Goal: Information Seeking & Learning: Learn about a topic

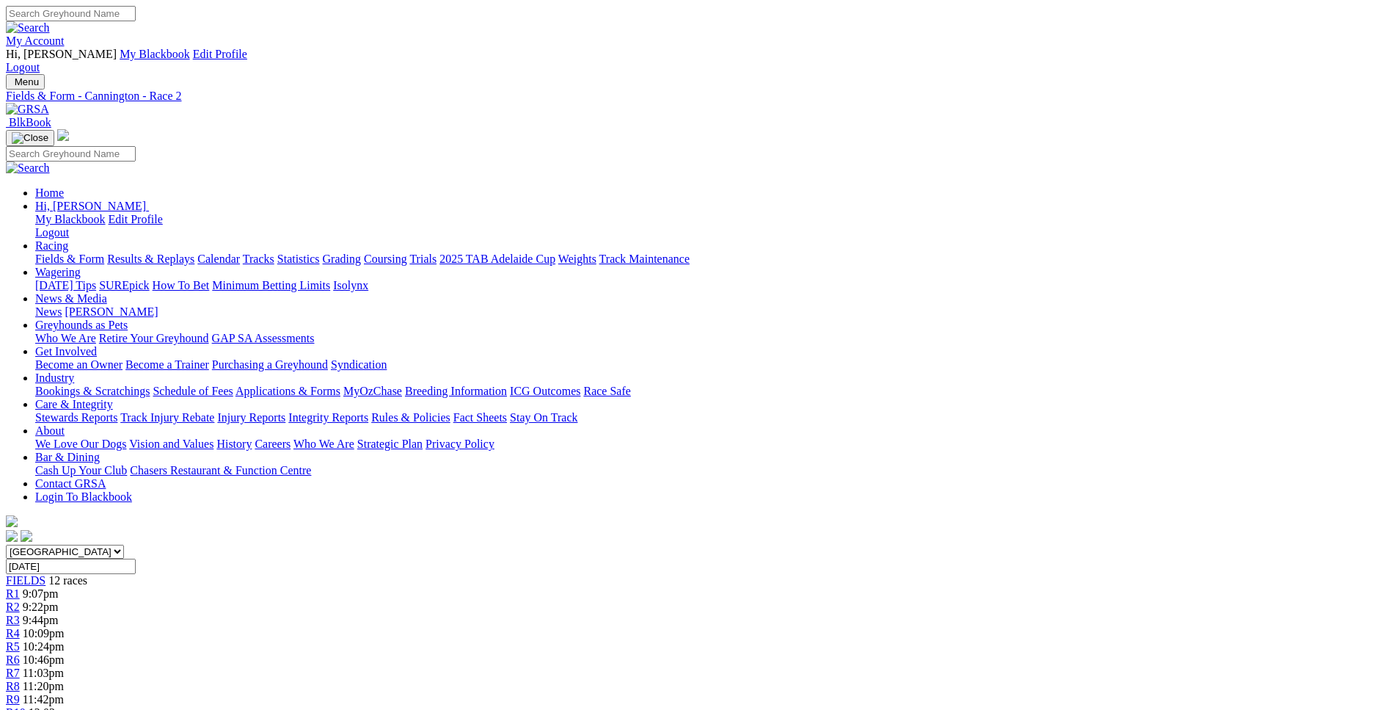
click at [484, 613] on div "R3 9:44pm" at bounding box center [698, 619] width 1385 height 13
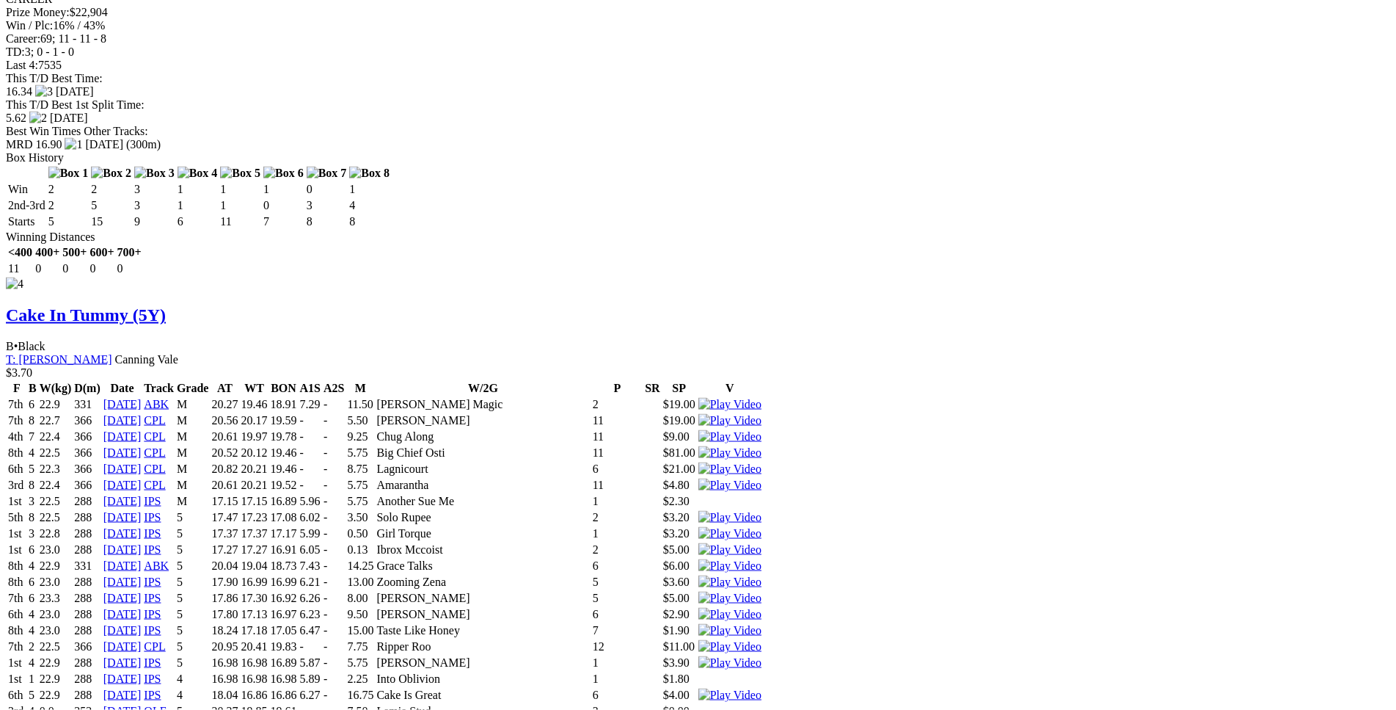
scroll to position [6660, 0]
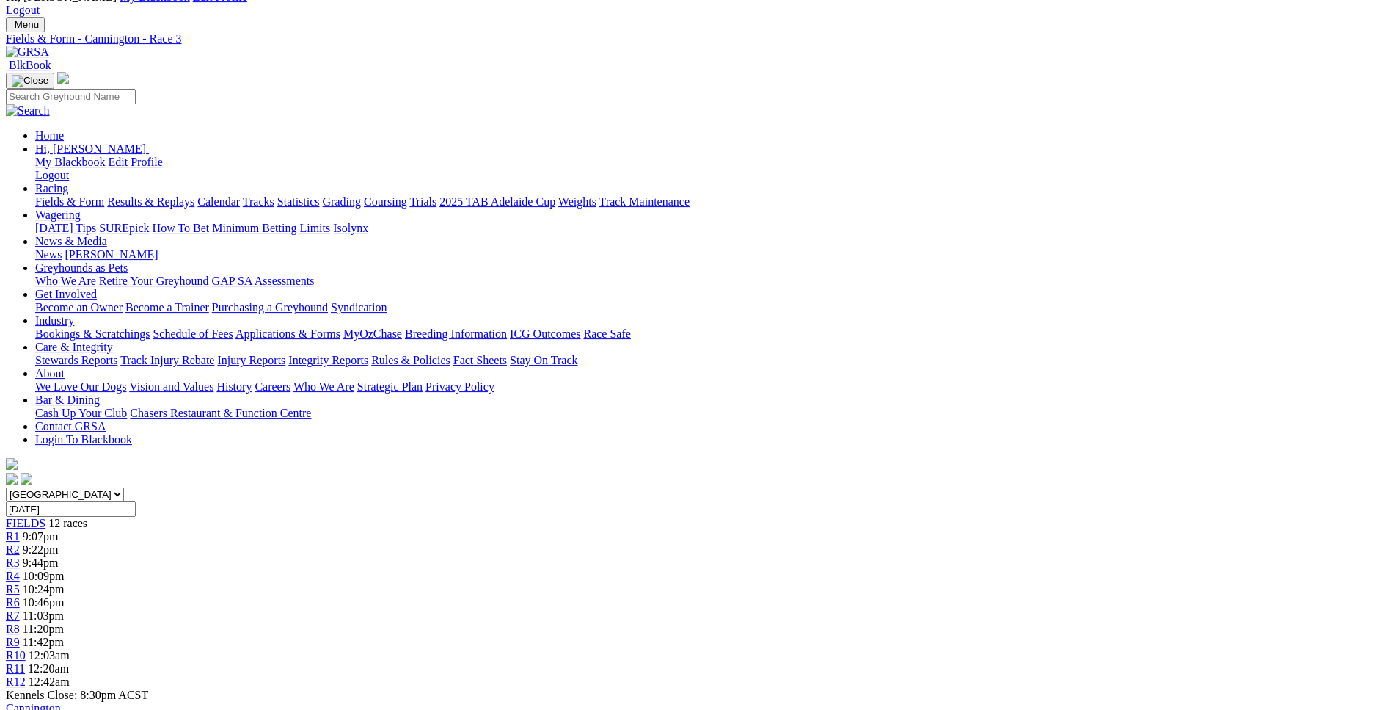
scroll to position [0, 0]
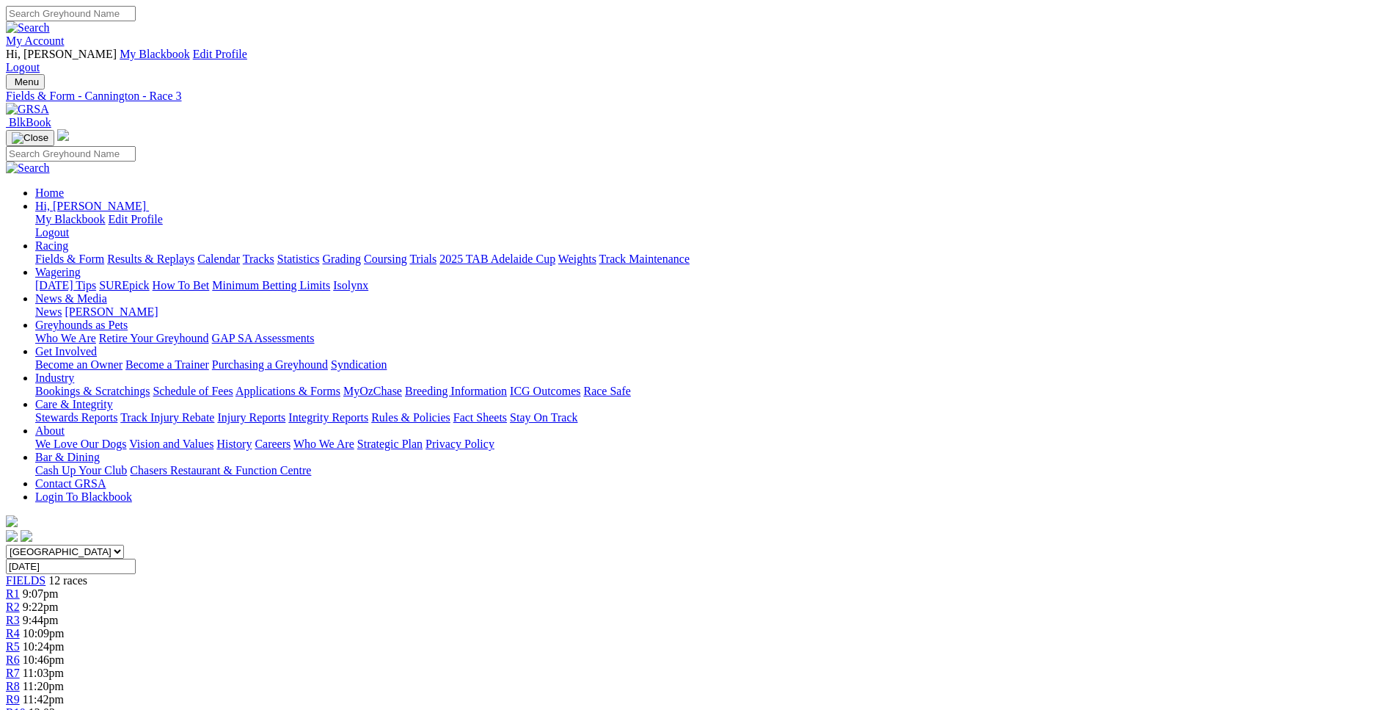
click at [65, 627] on span "10:09pm" at bounding box center [44, 633] width 42 height 12
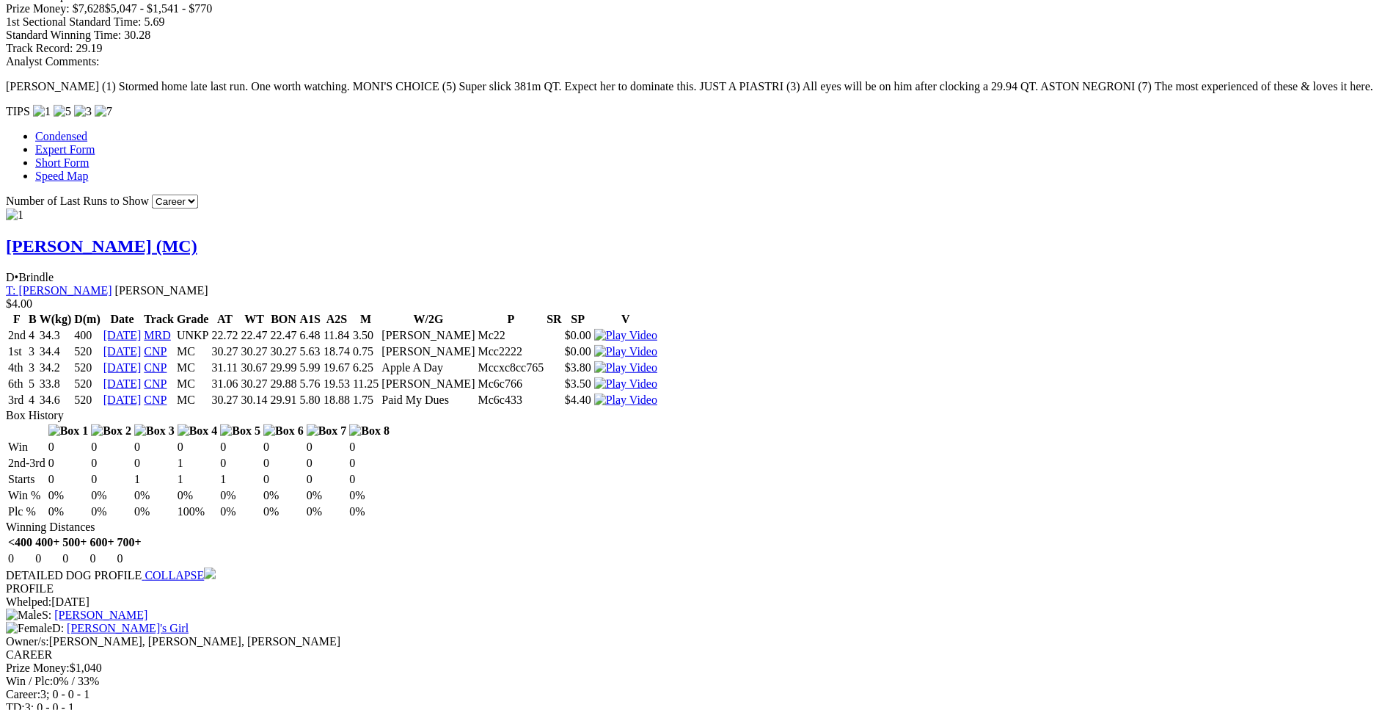
scroll to position [1419, 0]
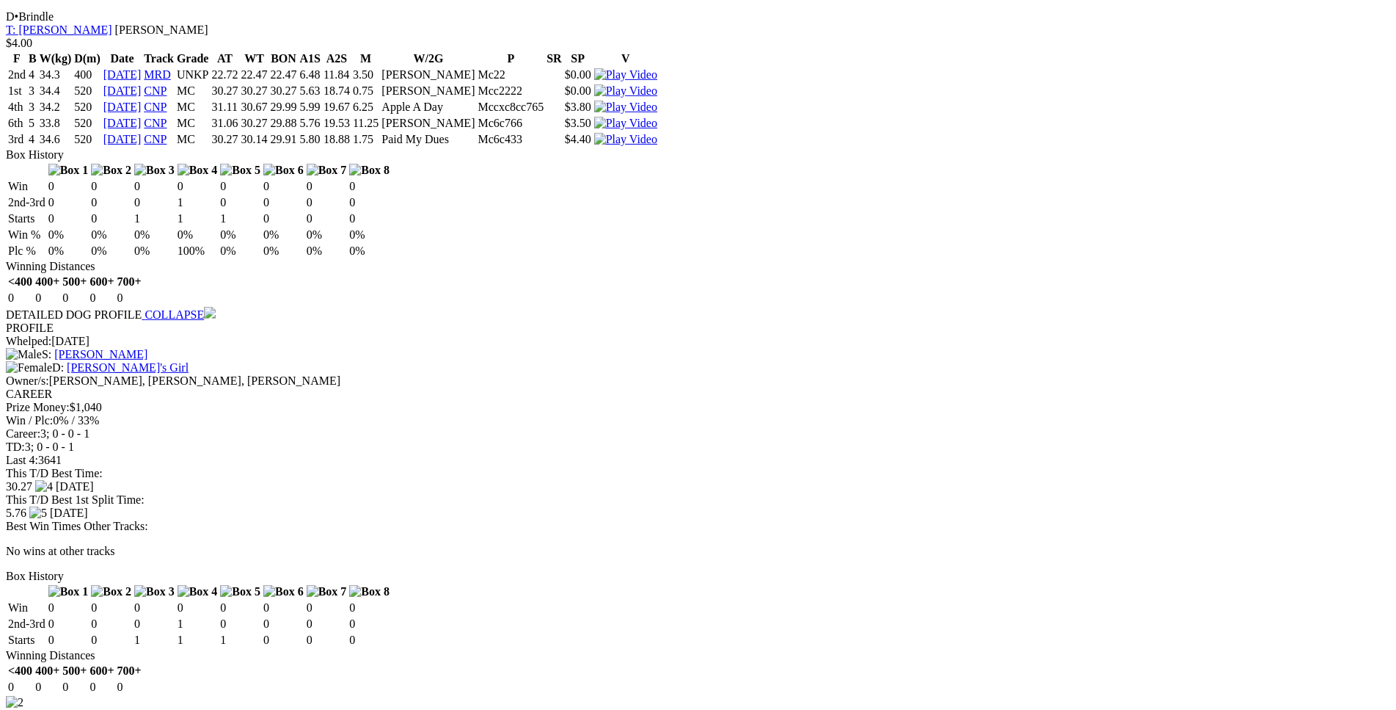
scroll to position [1644, 0]
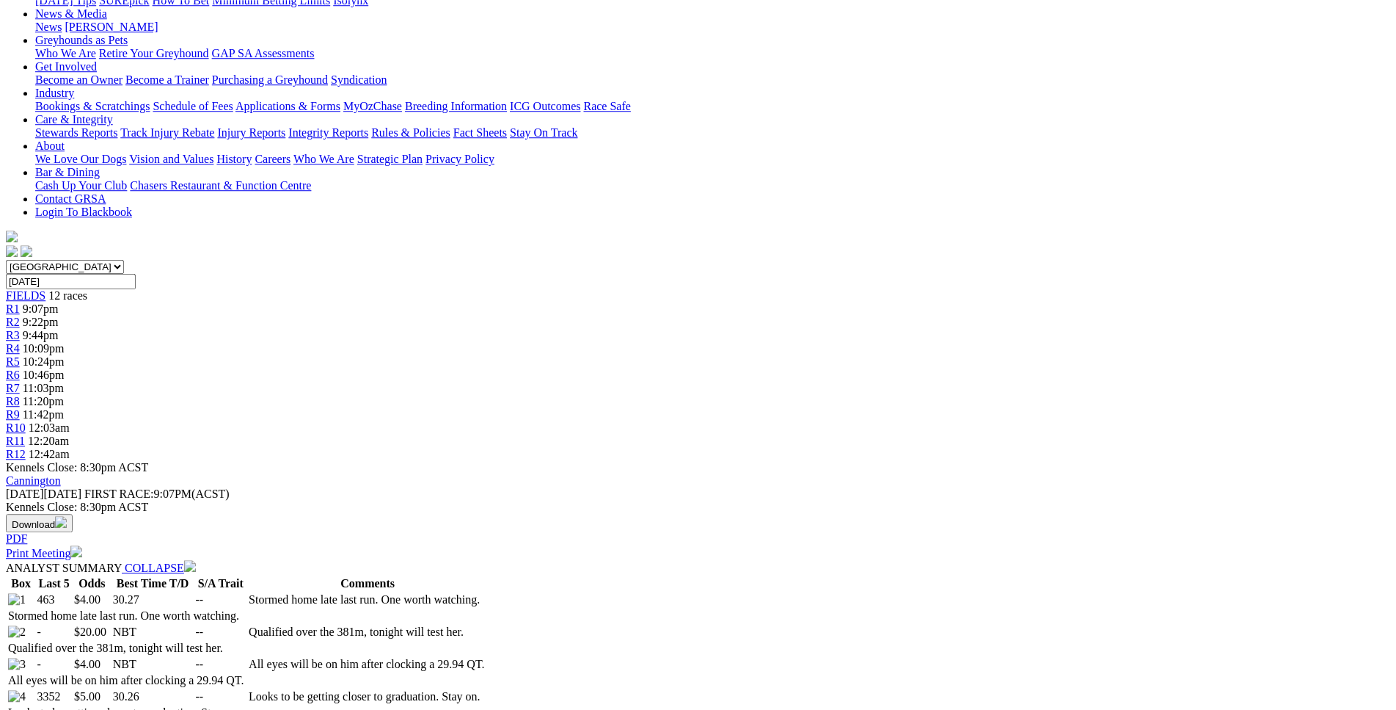
scroll to position [0, 0]
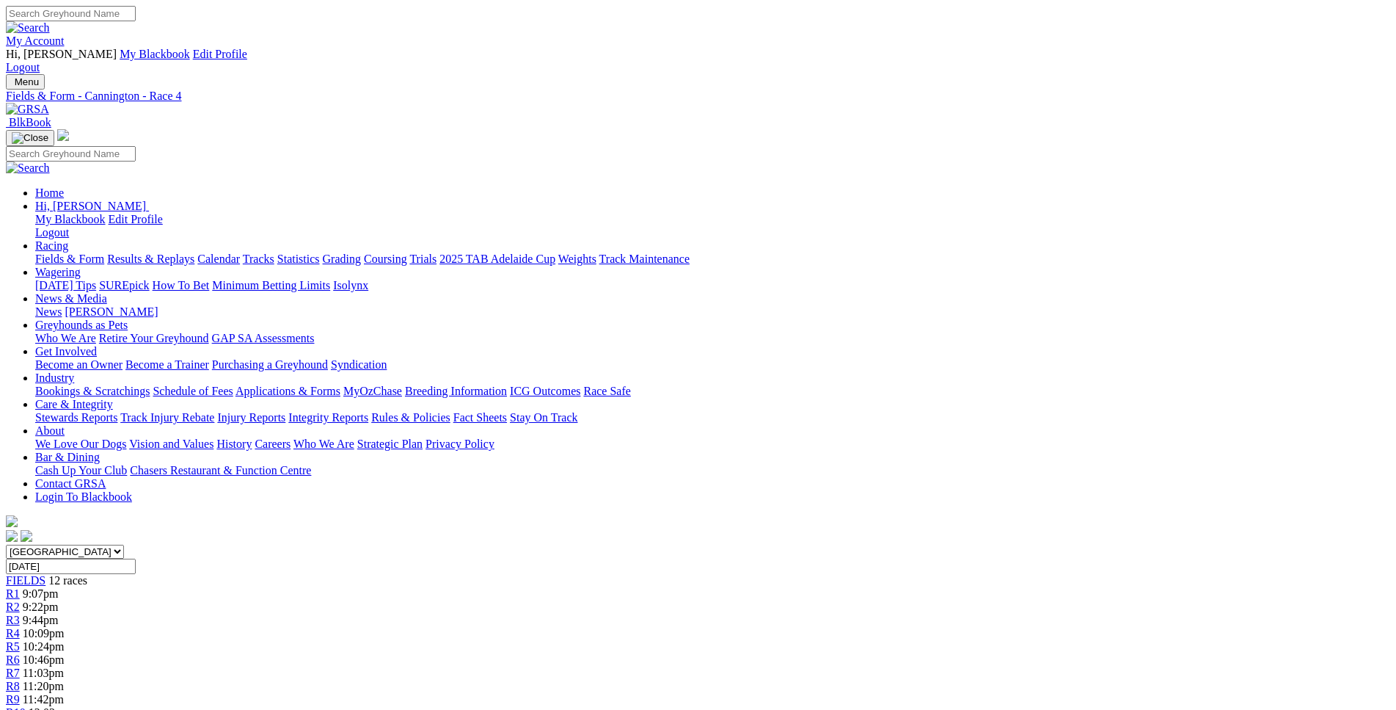
click at [20, 640] on link "R5" at bounding box center [13, 646] width 14 height 12
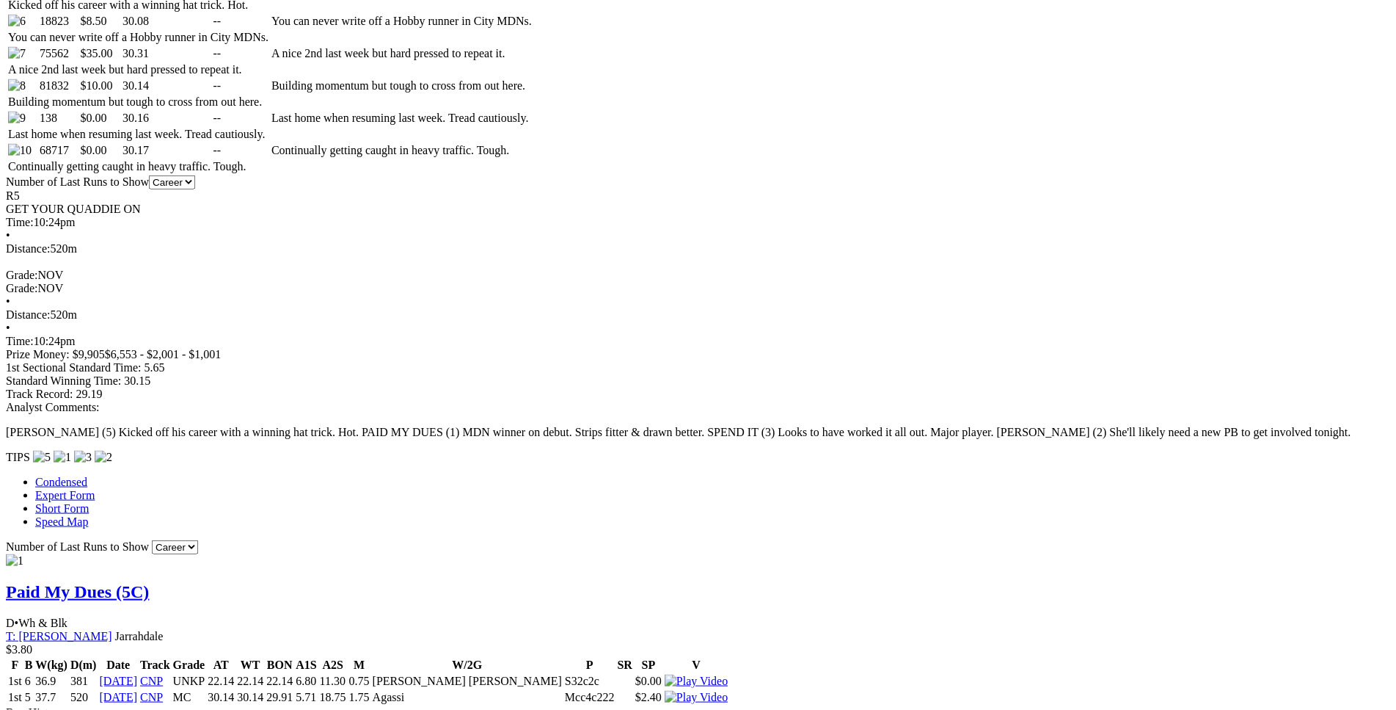
scroll to position [1072, 0]
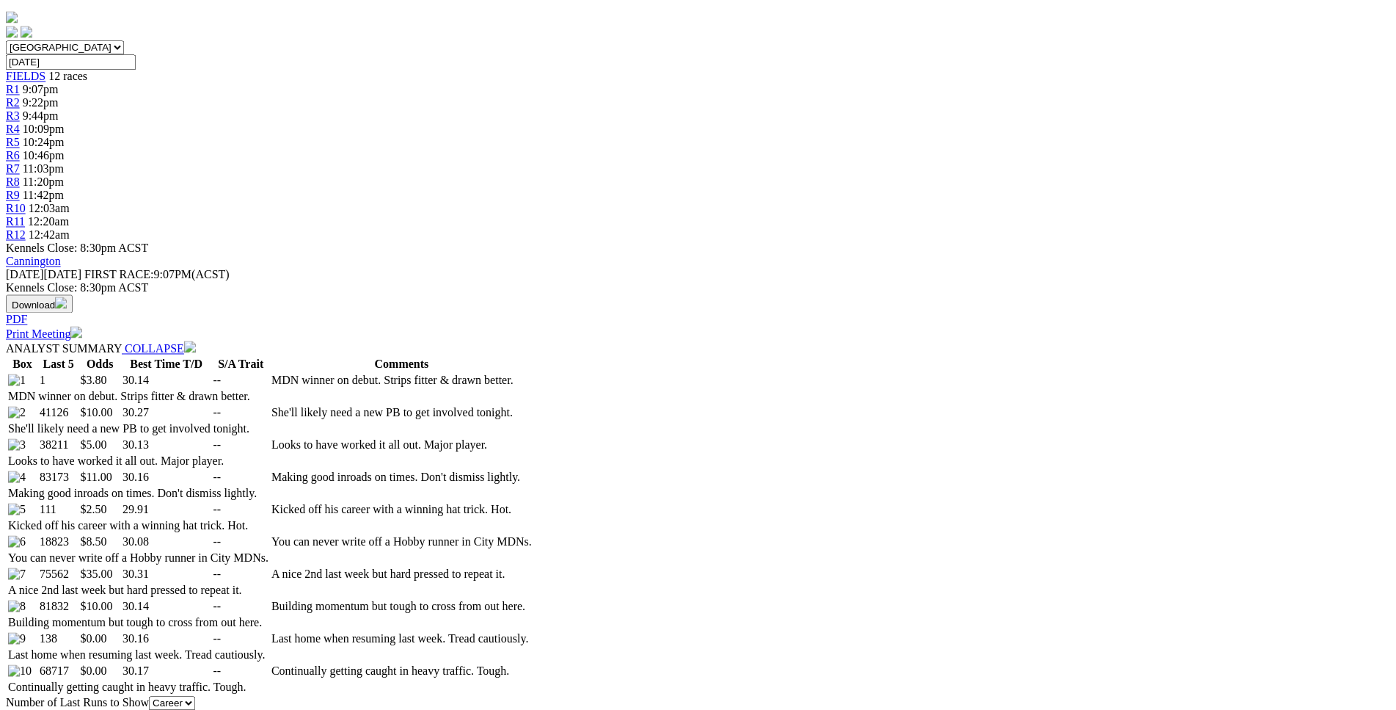
scroll to position [549, 0]
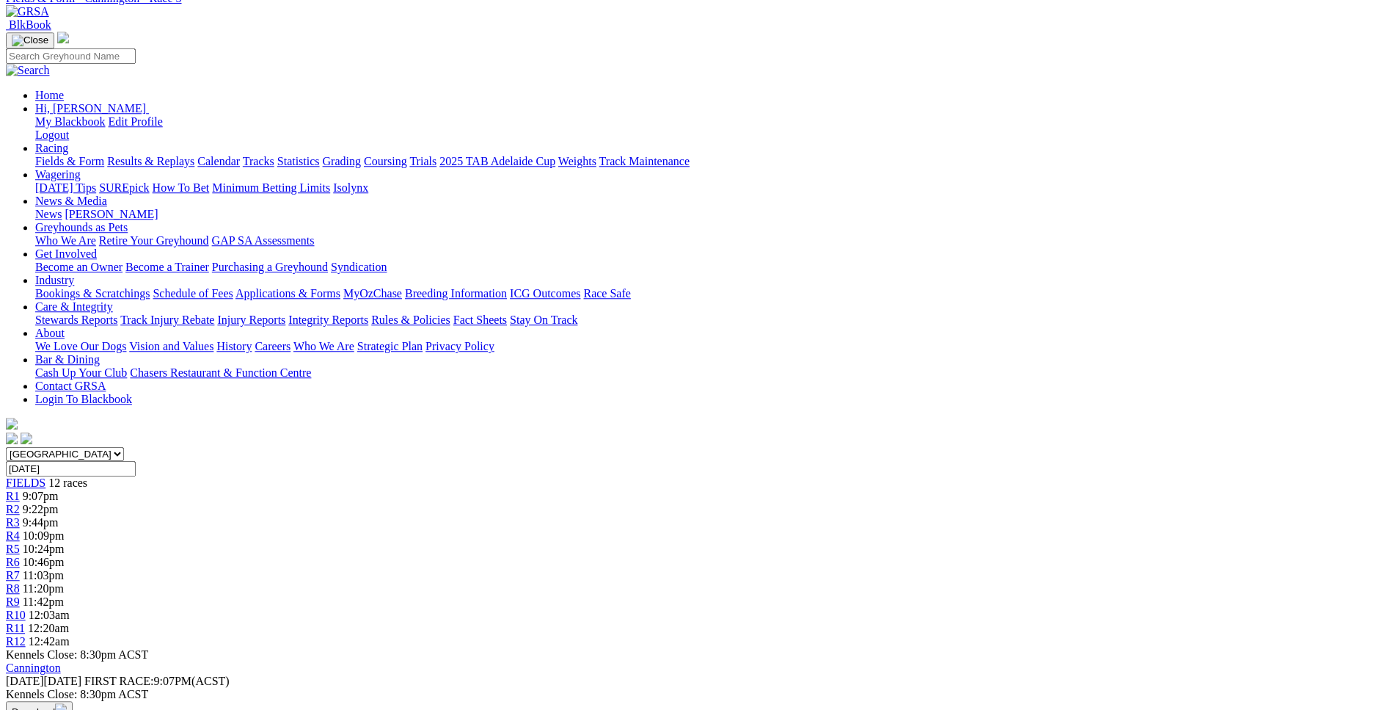
scroll to position [0, 0]
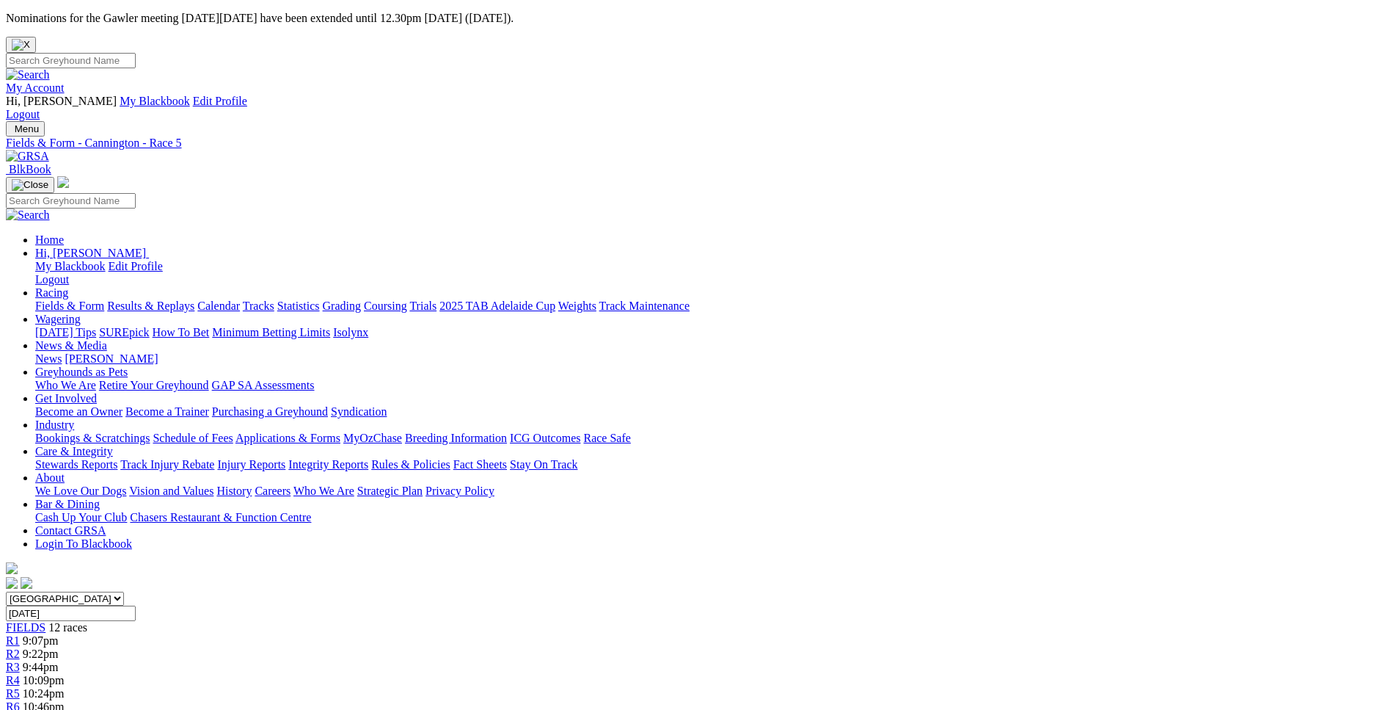
click at [65, 700] on span "10:46pm" at bounding box center [44, 706] width 42 height 12
click at [64, 709] on span "11:03pm" at bounding box center [43, 719] width 41 height 12
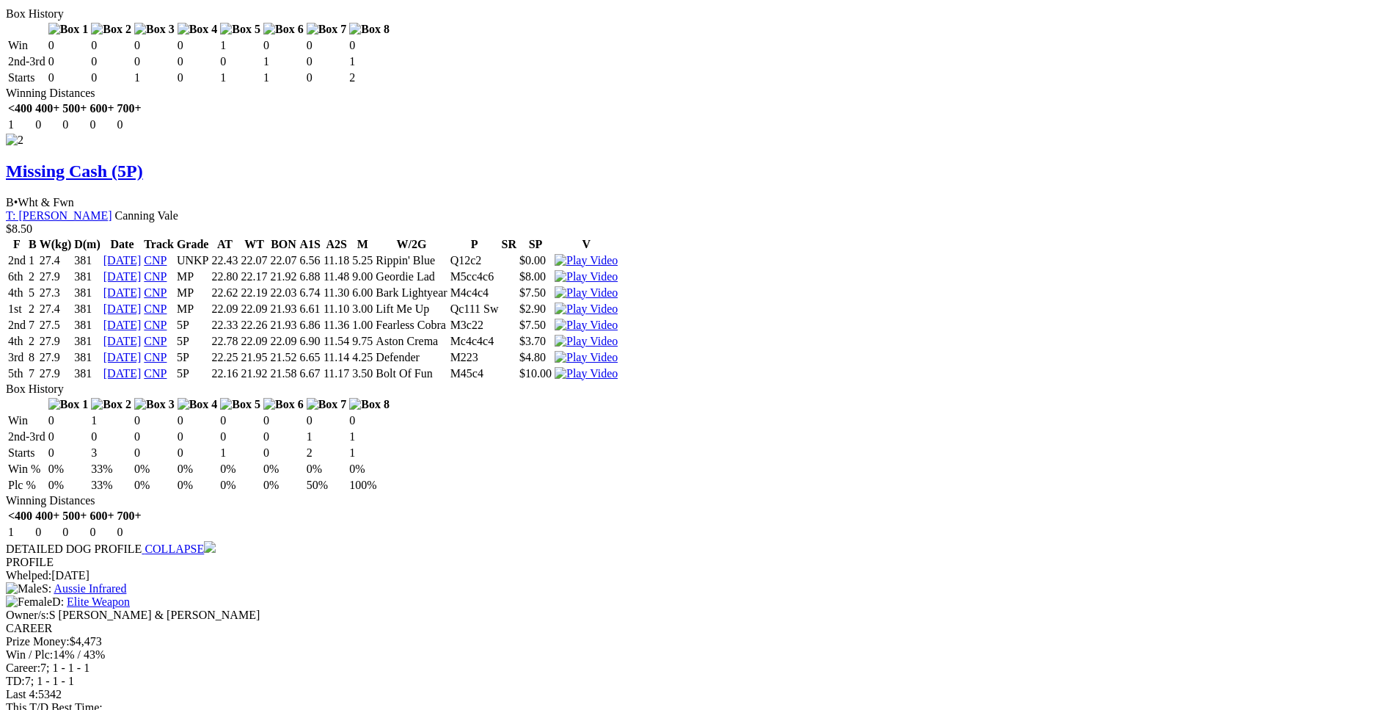
scroll to position [2319, 0]
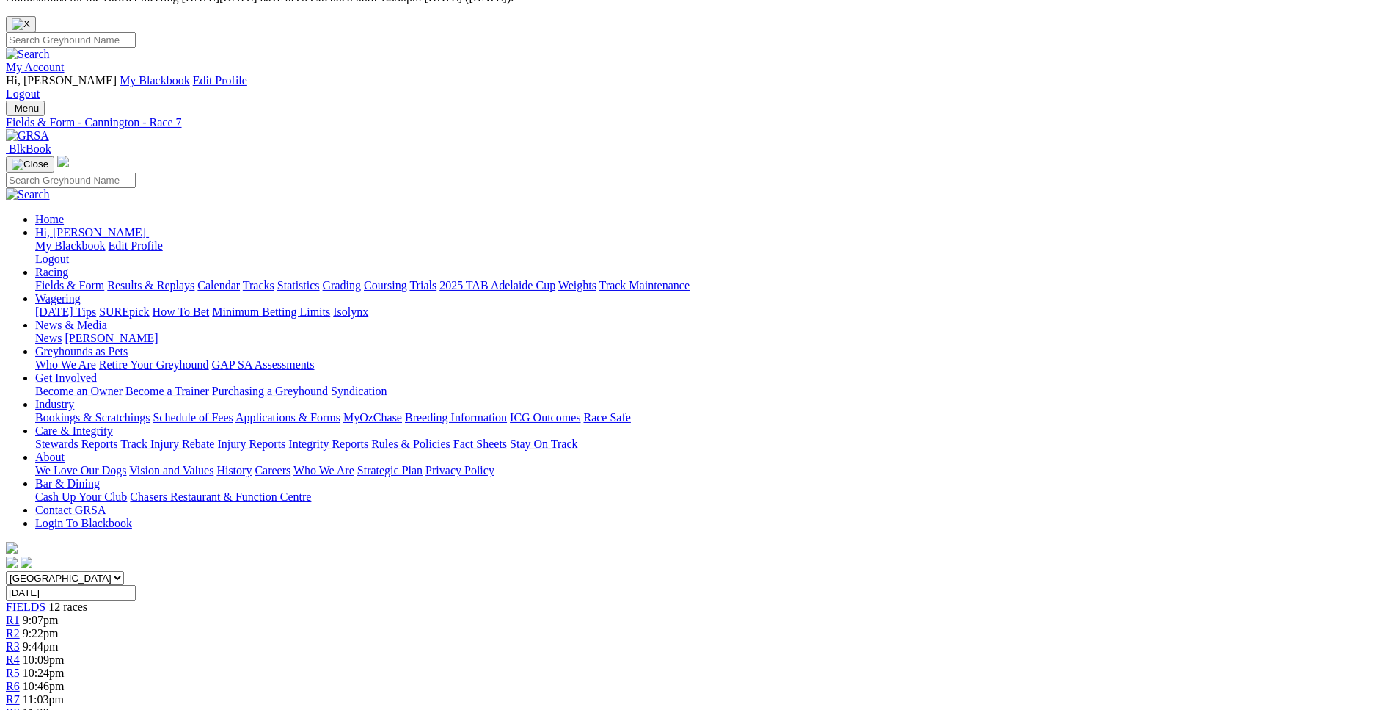
scroll to position [0, 0]
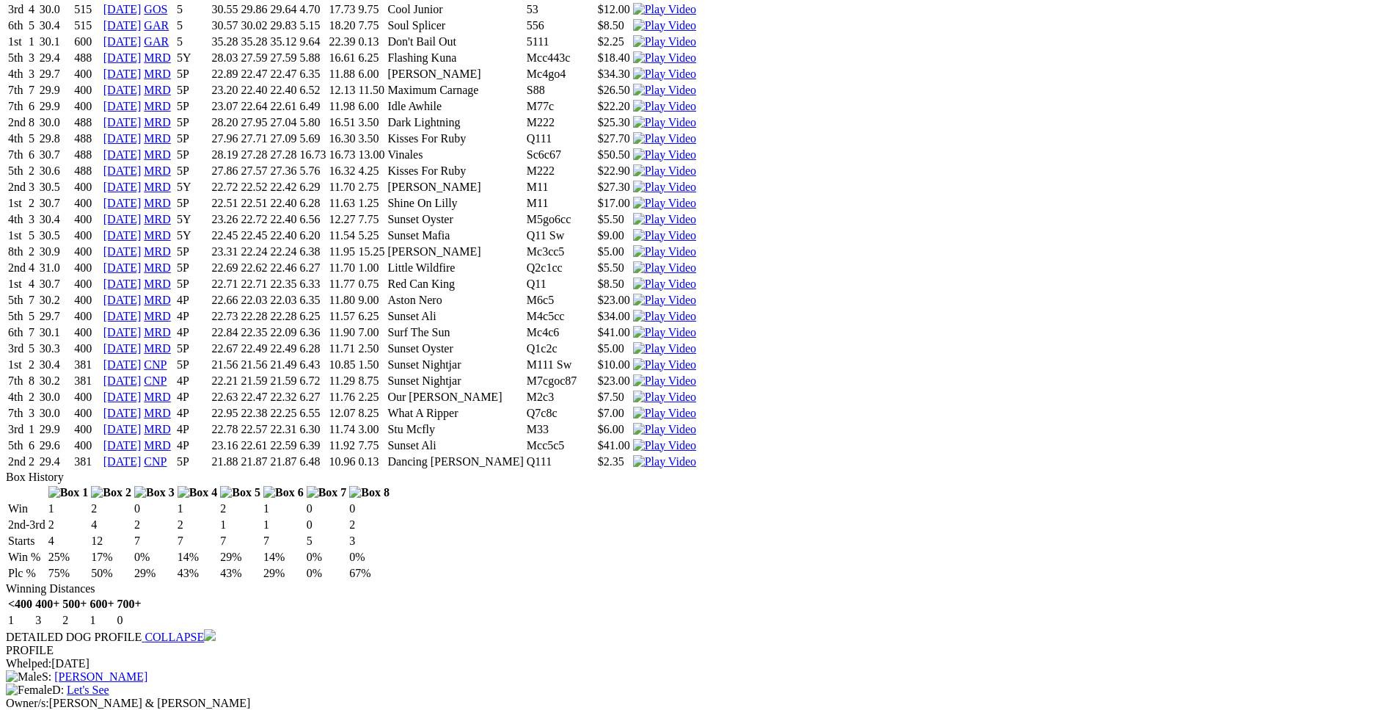
scroll to position [2992, 0]
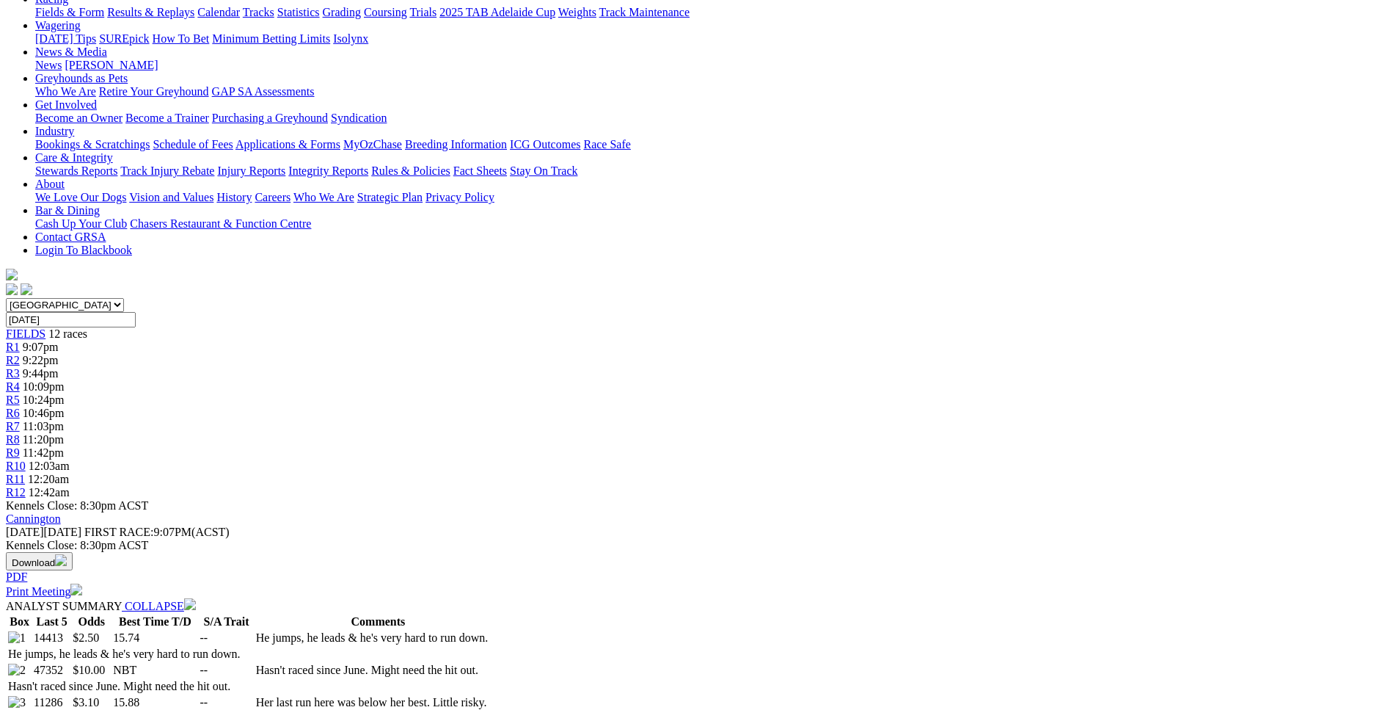
scroll to position [0, 0]
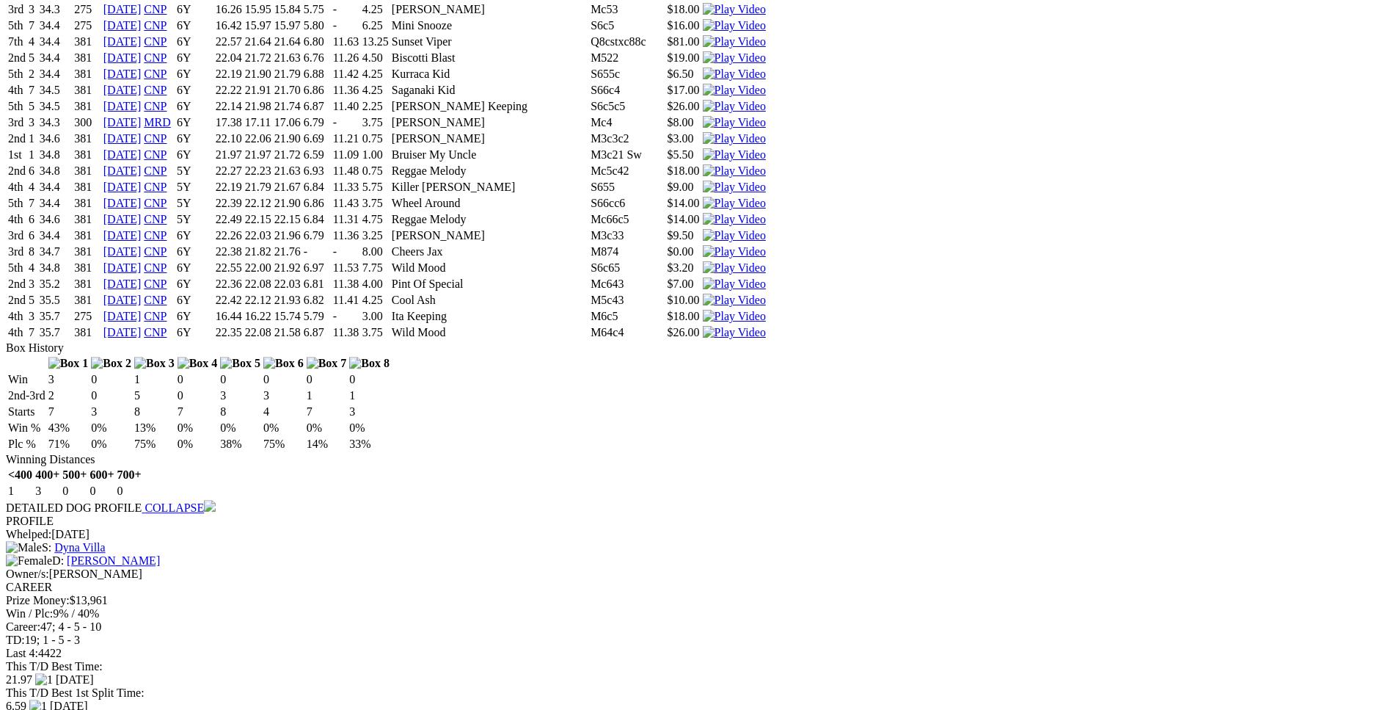
scroll to position [6586, 0]
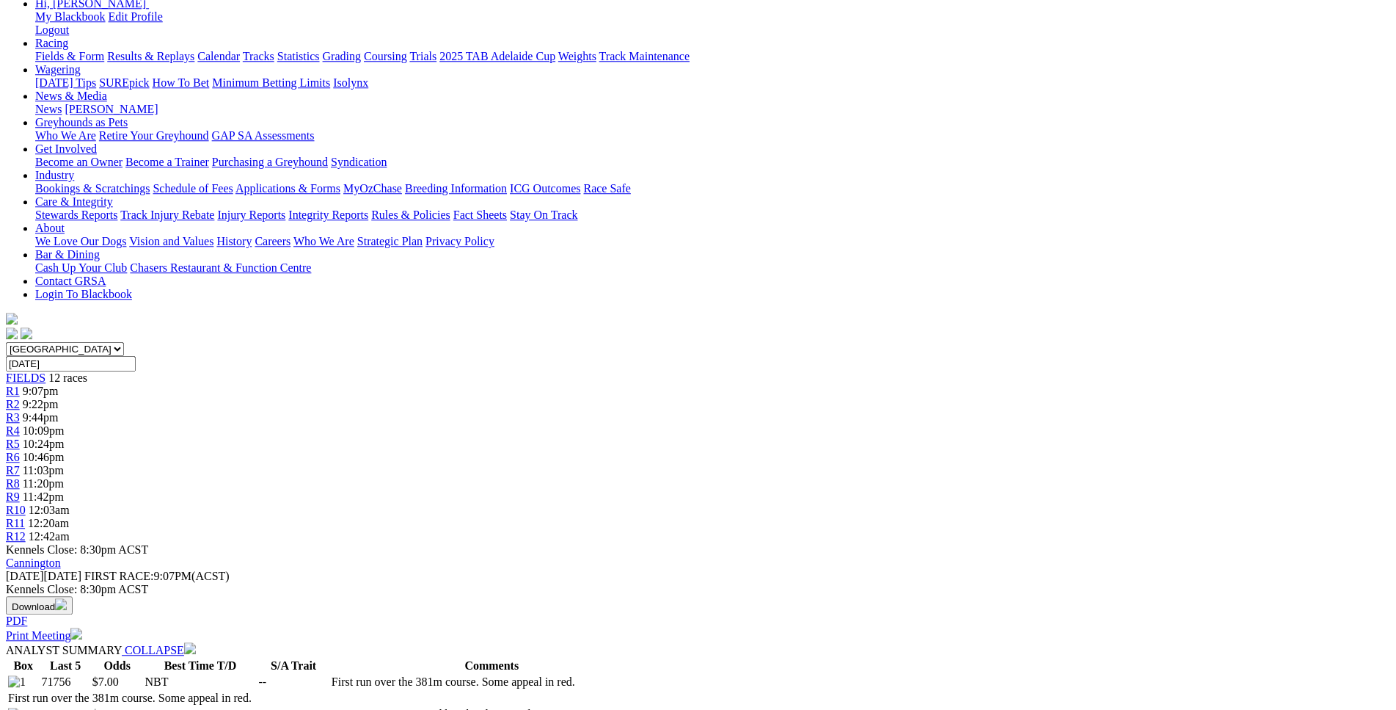
scroll to position [0, 0]
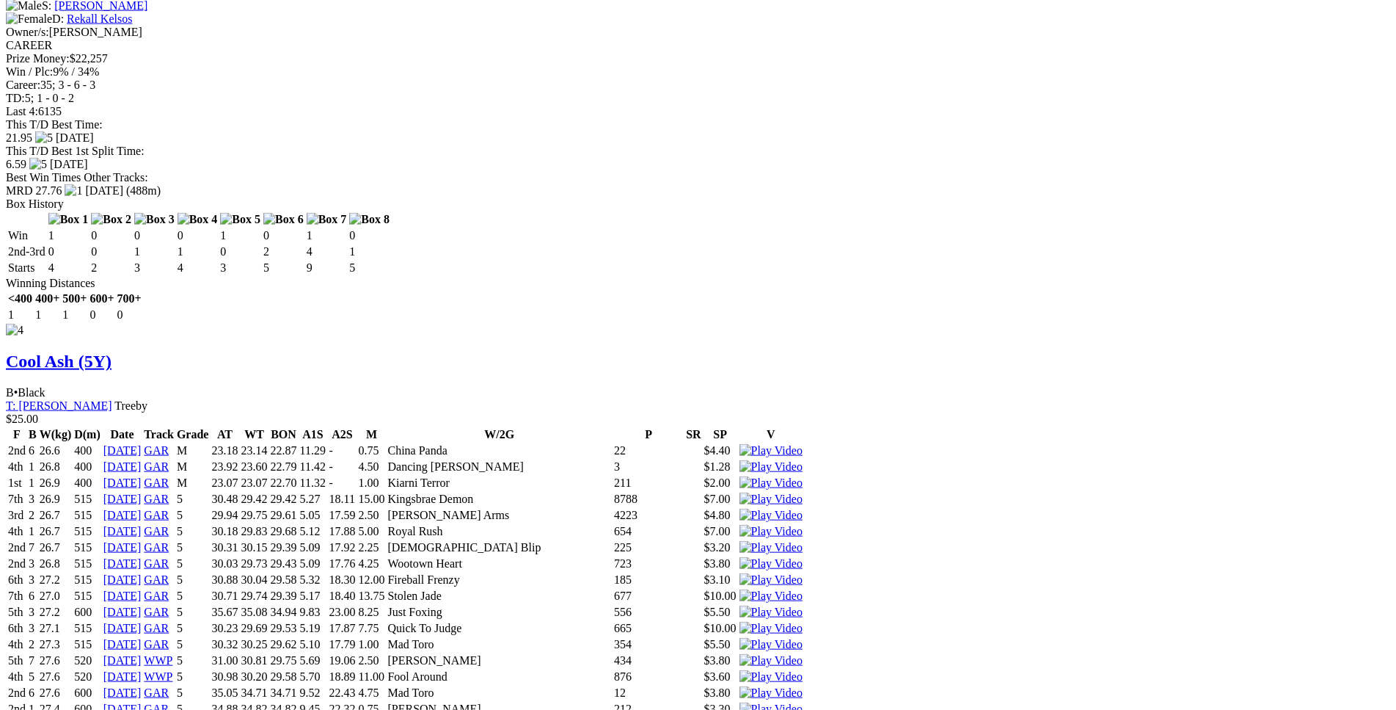
scroll to position [4588, 0]
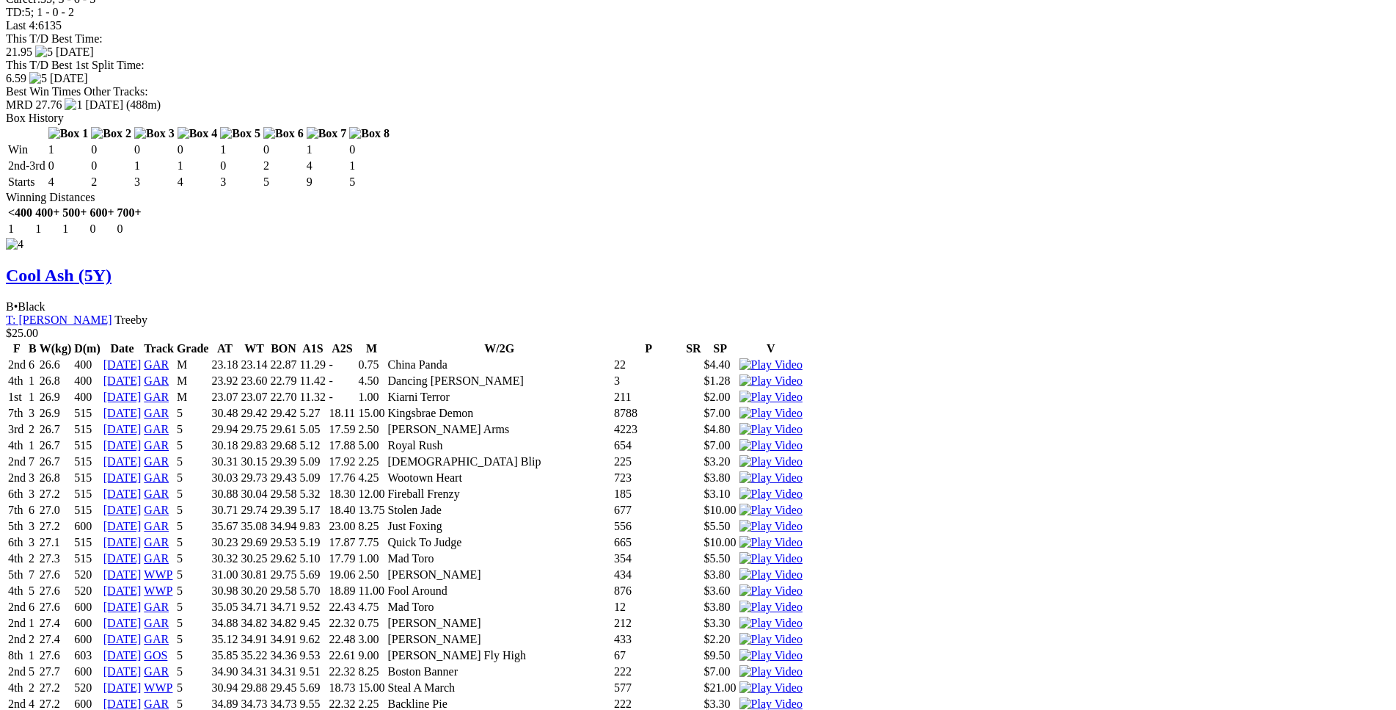
drag, startPoint x: 329, startPoint y: 276, endPoint x: 867, endPoint y: 272, distance: 537.1
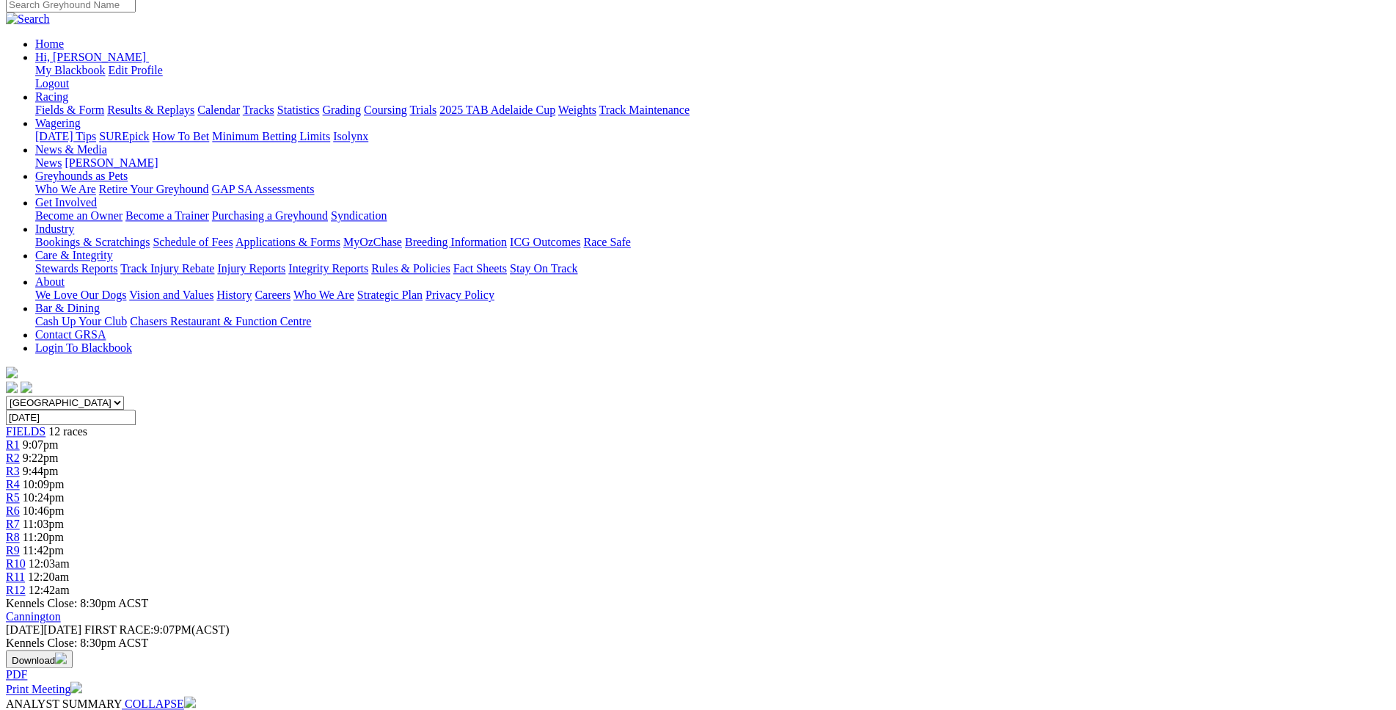
scroll to position [0, 0]
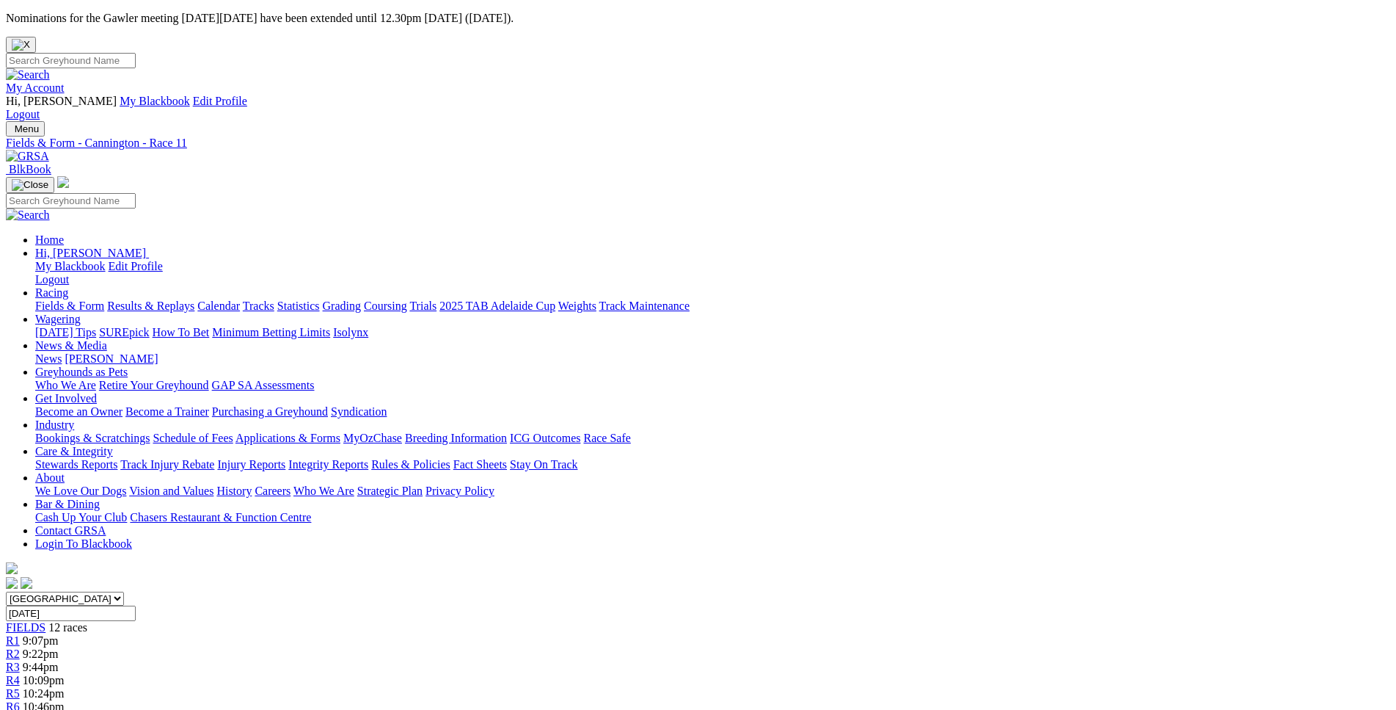
click at [624, 687] on div "R5 10:24pm" at bounding box center [698, 693] width 1385 height 13
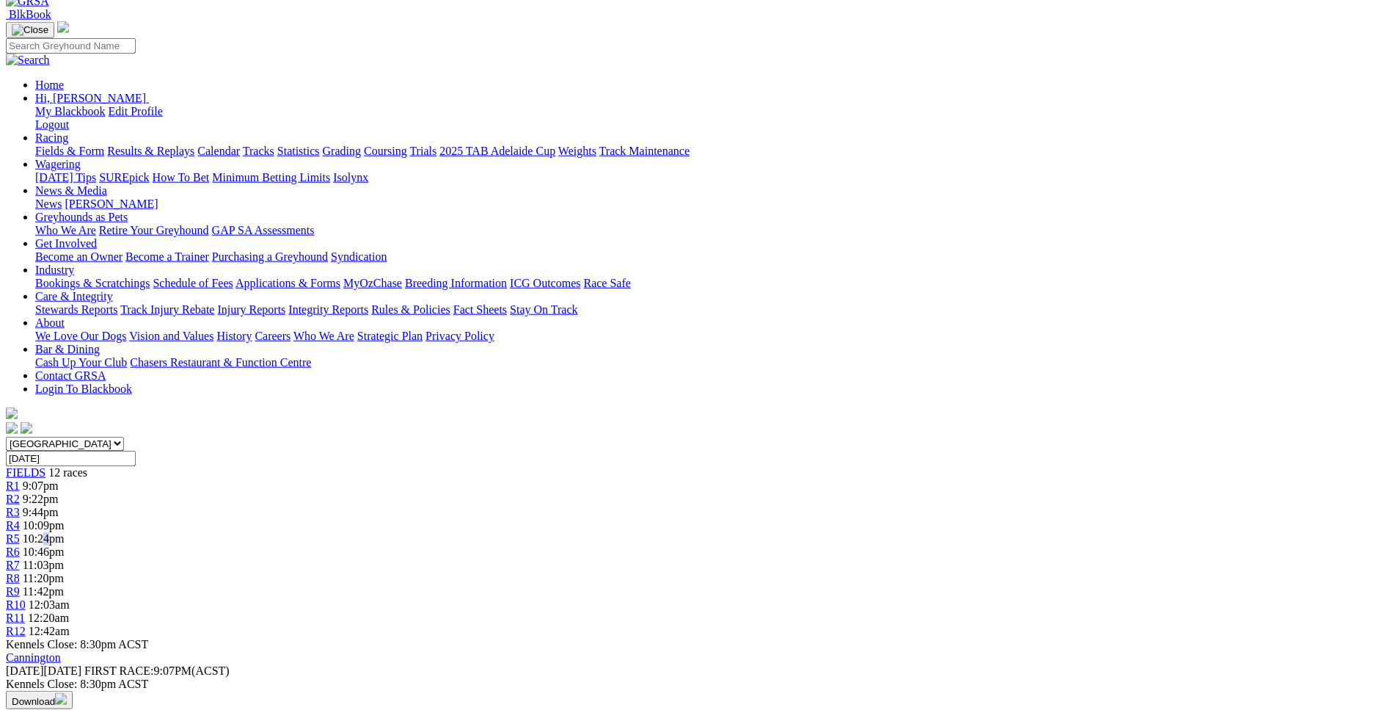
scroll to position [151, 0]
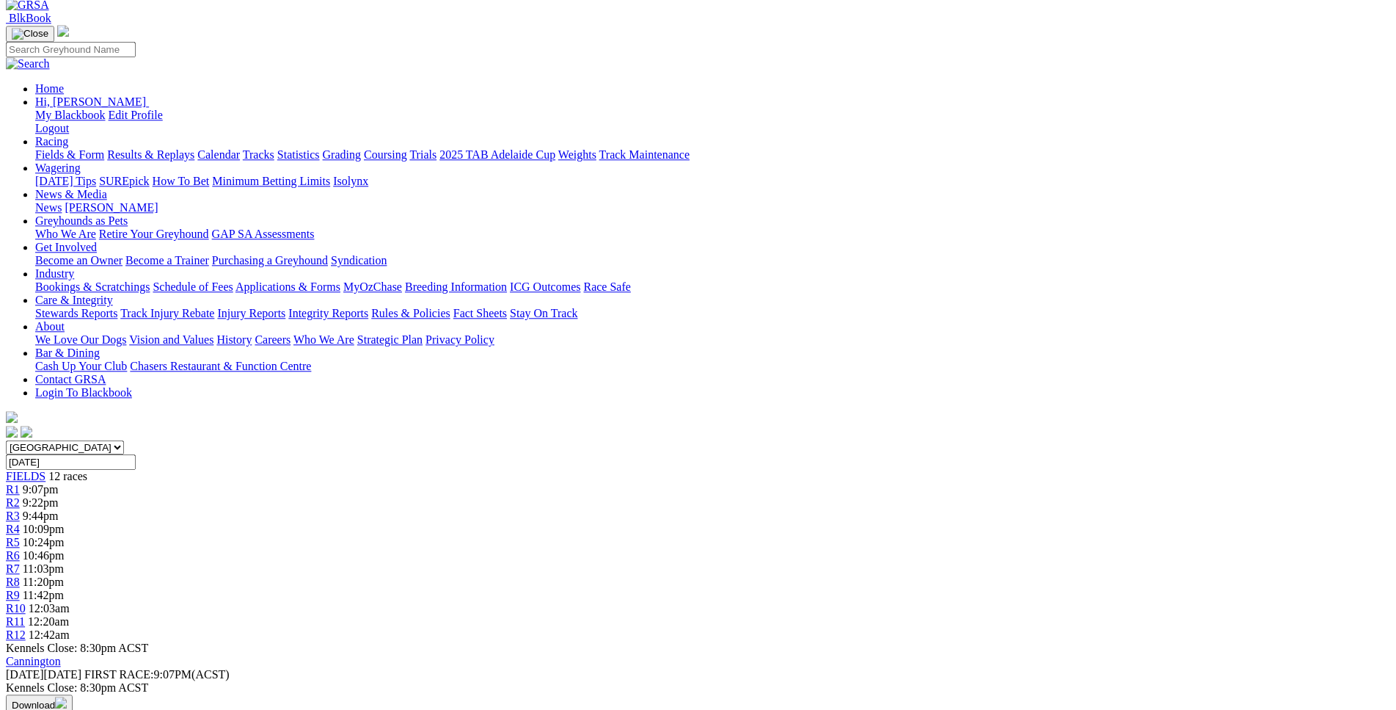
click at [65, 536] on span "10:24pm" at bounding box center [44, 542] width 42 height 12
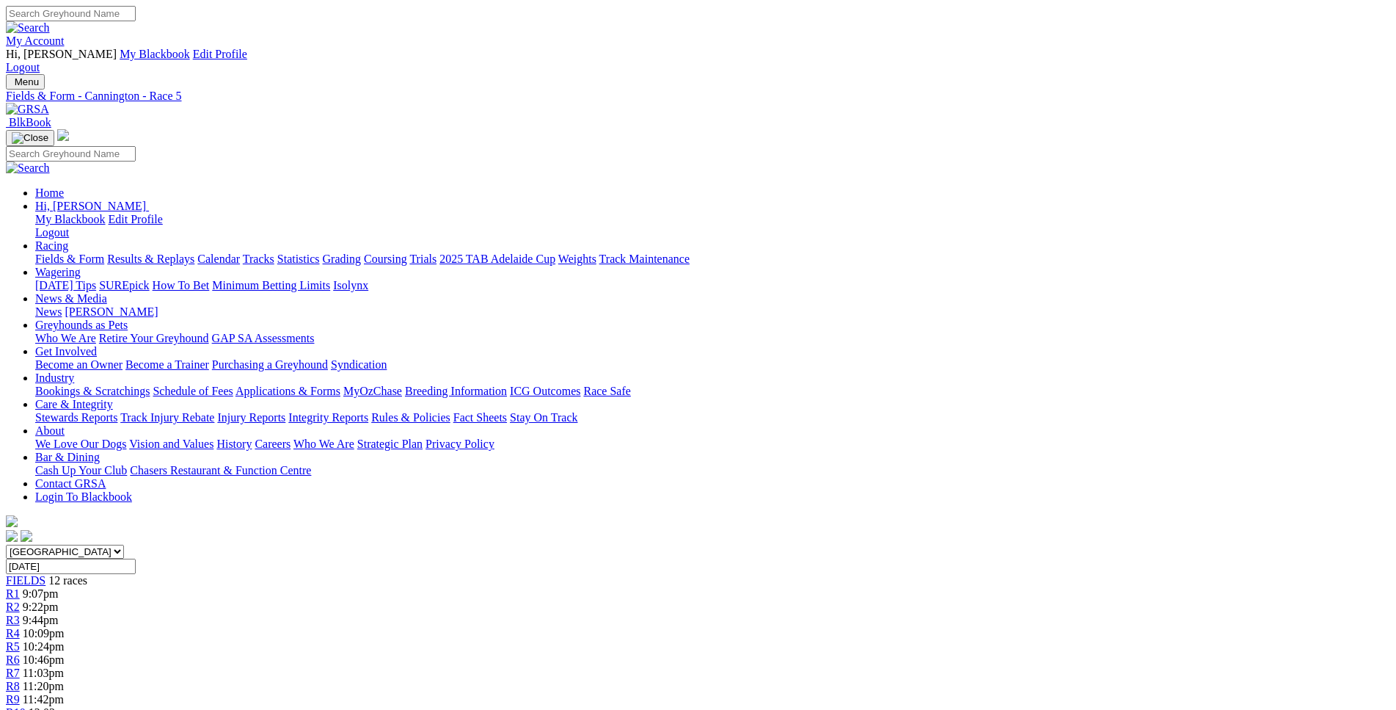
scroll to position [1346, 0]
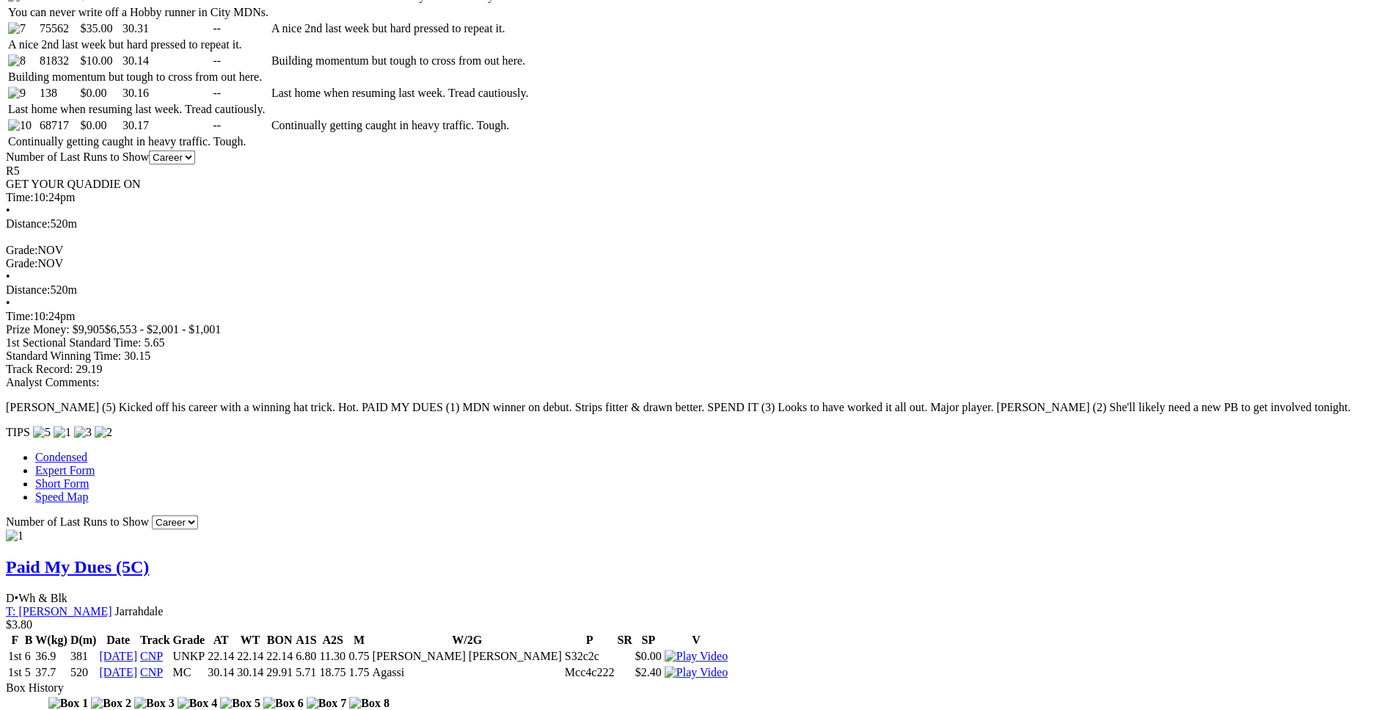
scroll to position [1048, 0]
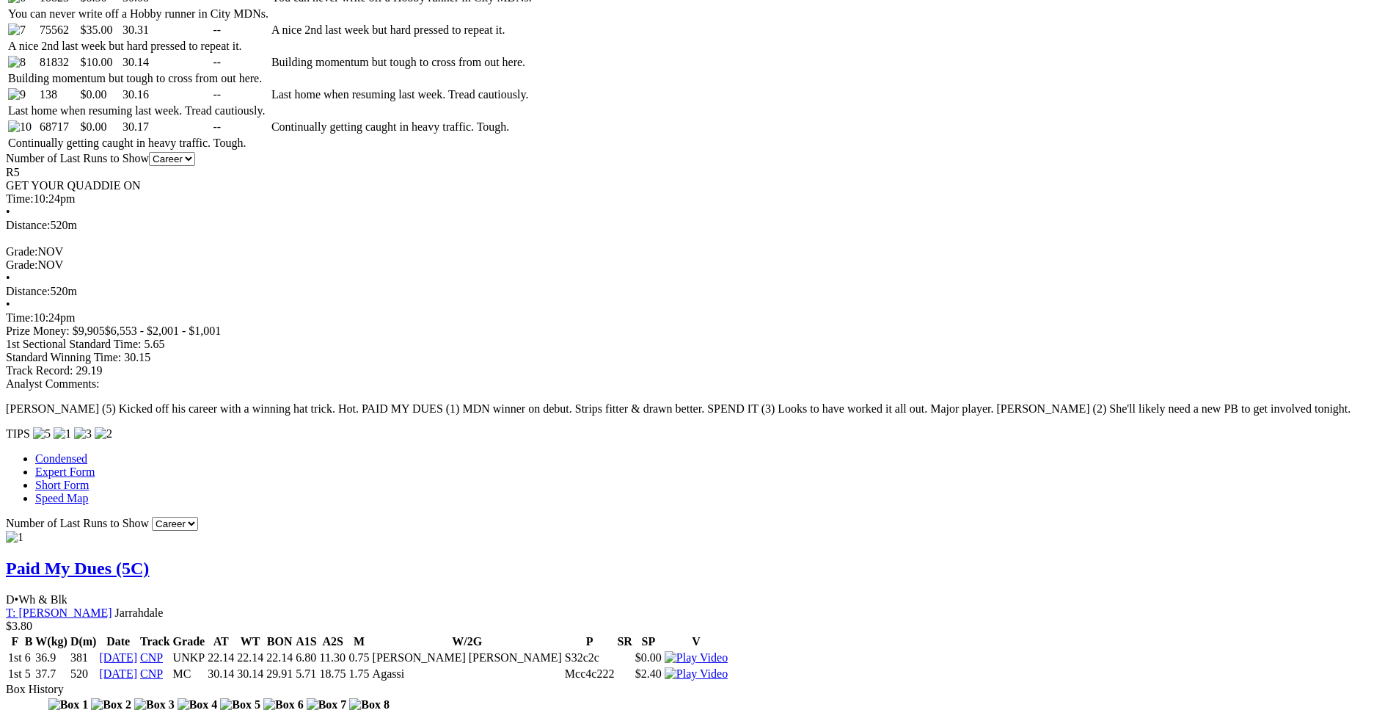
drag, startPoint x: 324, startPoint y: 398, endPoint x: 429, endPoint y: 400, distance: 104.2
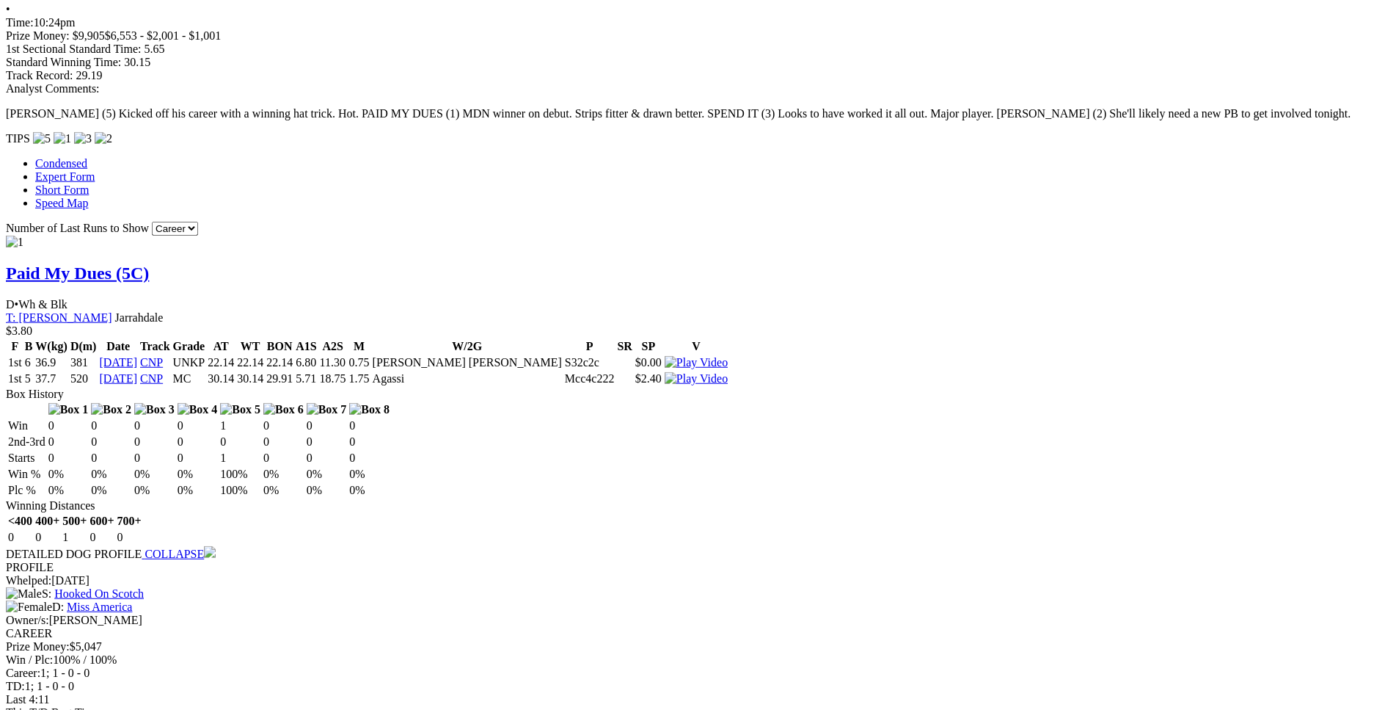
scroll to position [1345, 0]
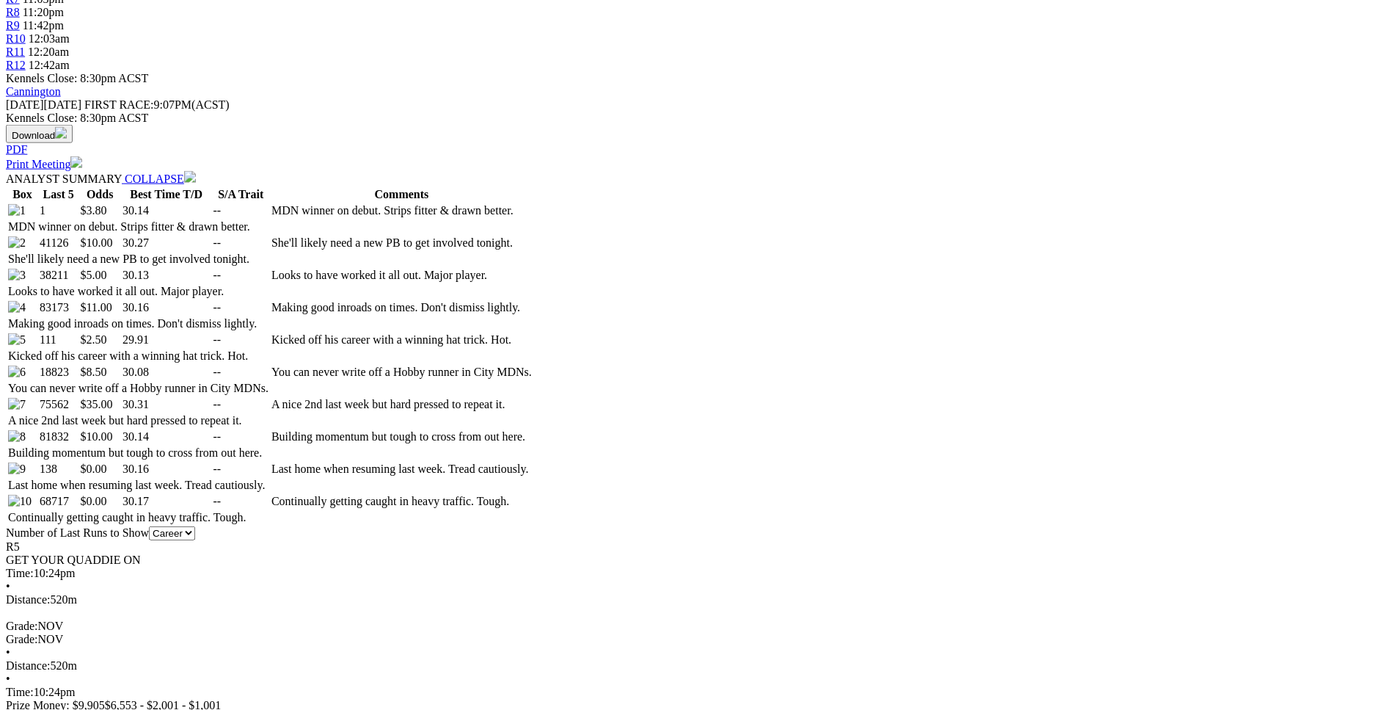
scroll to position [673, 0]
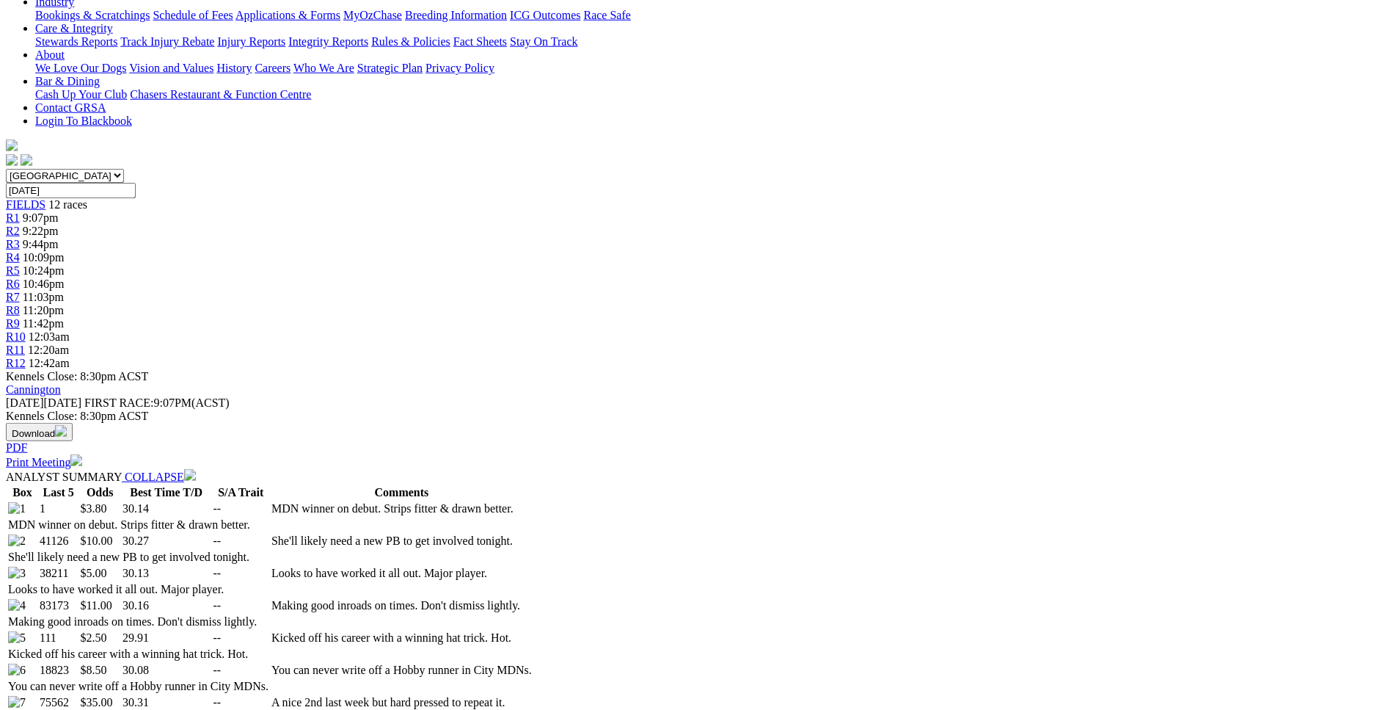
scroll to position [0, 0]
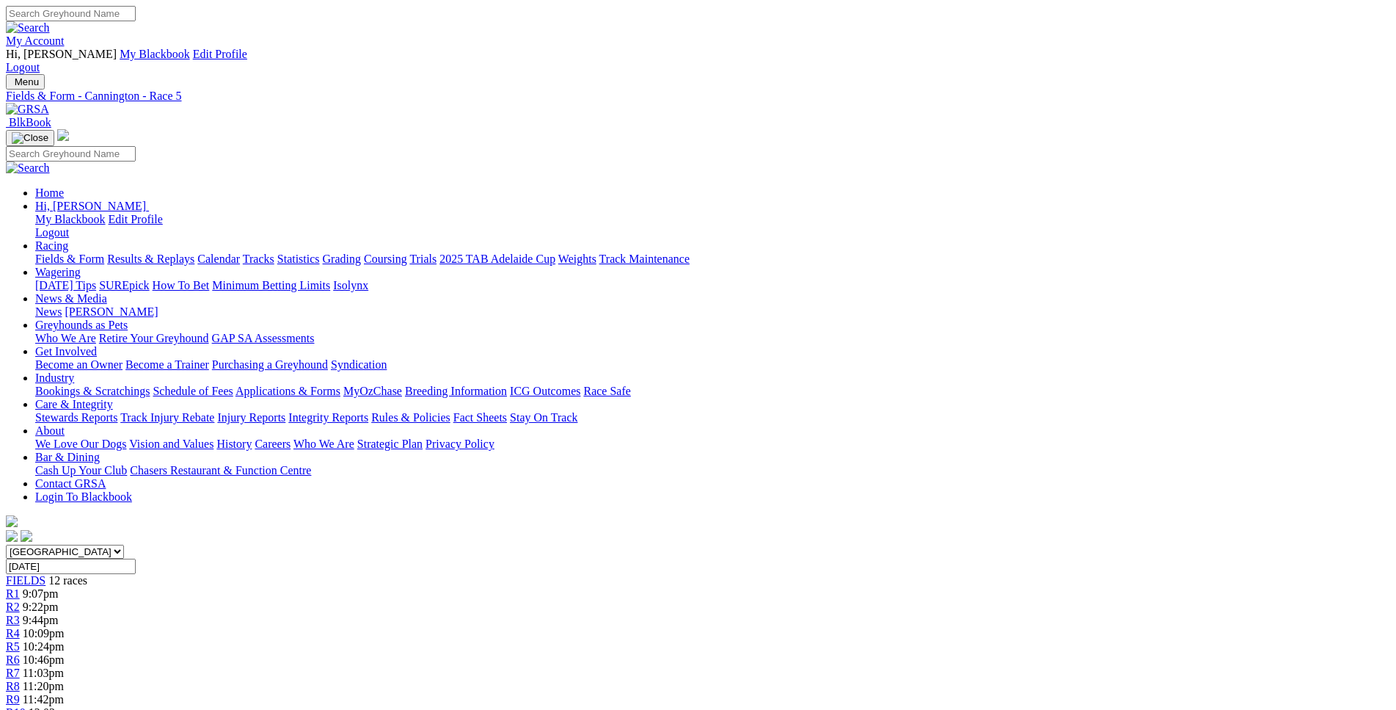
click at [59, 587] on span "9:07pm" at bounding box center [41, 593] width 36 height 12
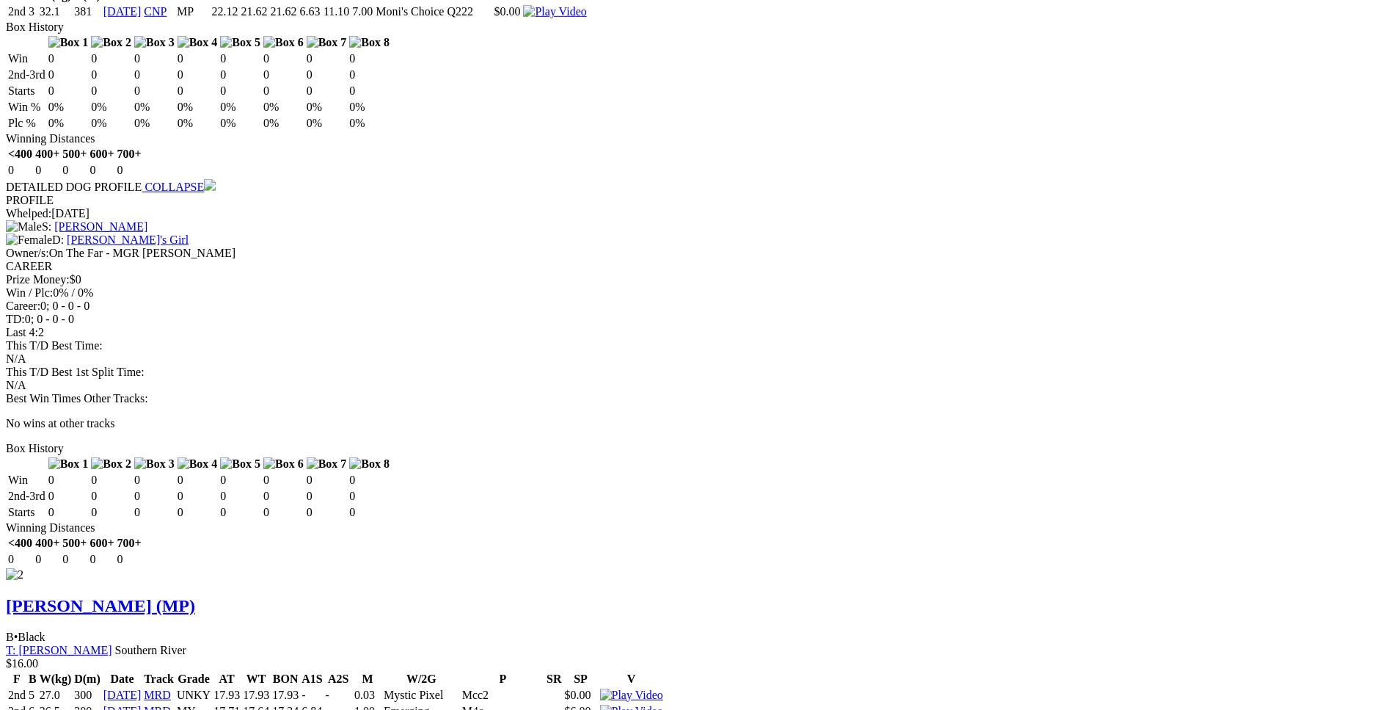
scroll to position [1645, 0]
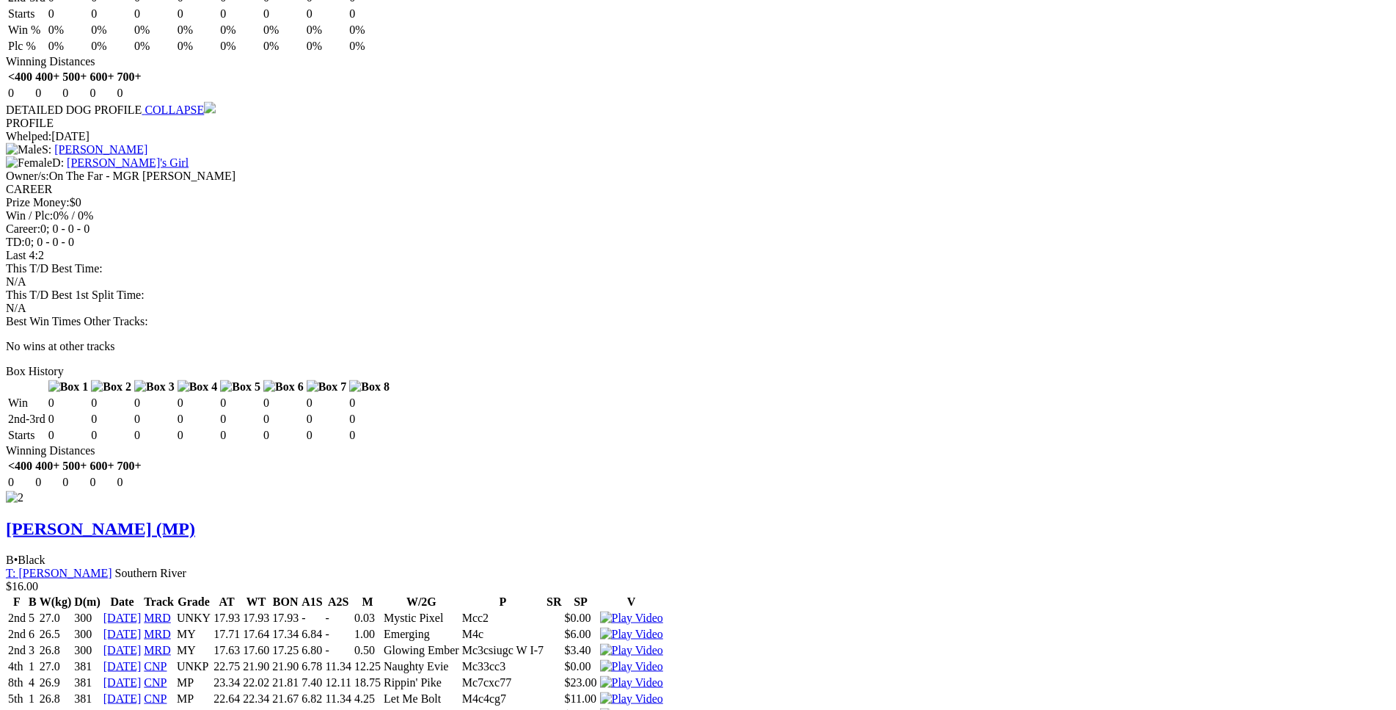
scroll to position [1720, 0]
drag, startPoint x: 245, startPoint y: 410, endPoint x: 858, endPoint y: 415, distance: 612.7
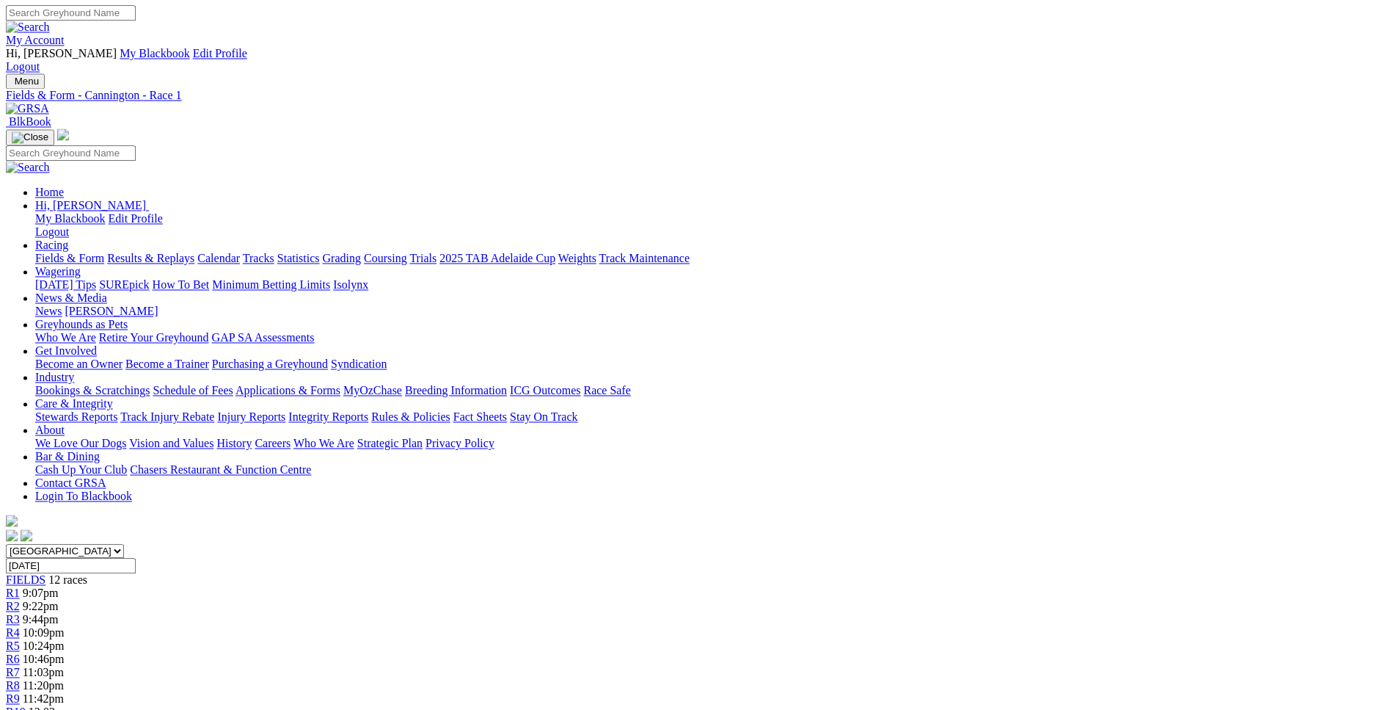
scroll to position [0, 0]
click at [20, 600] on span "R2" at bounding box center [13, 606] width 14 height 12
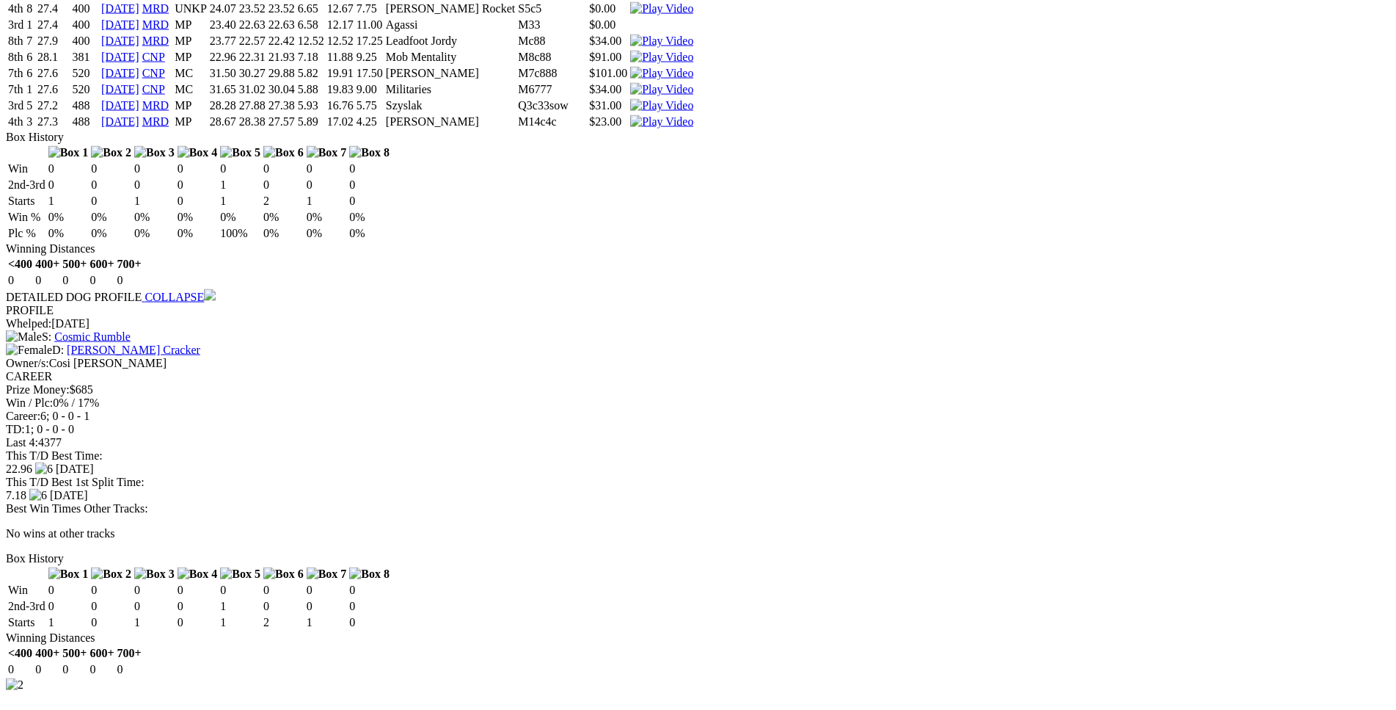
scroll to position [1646, 0]
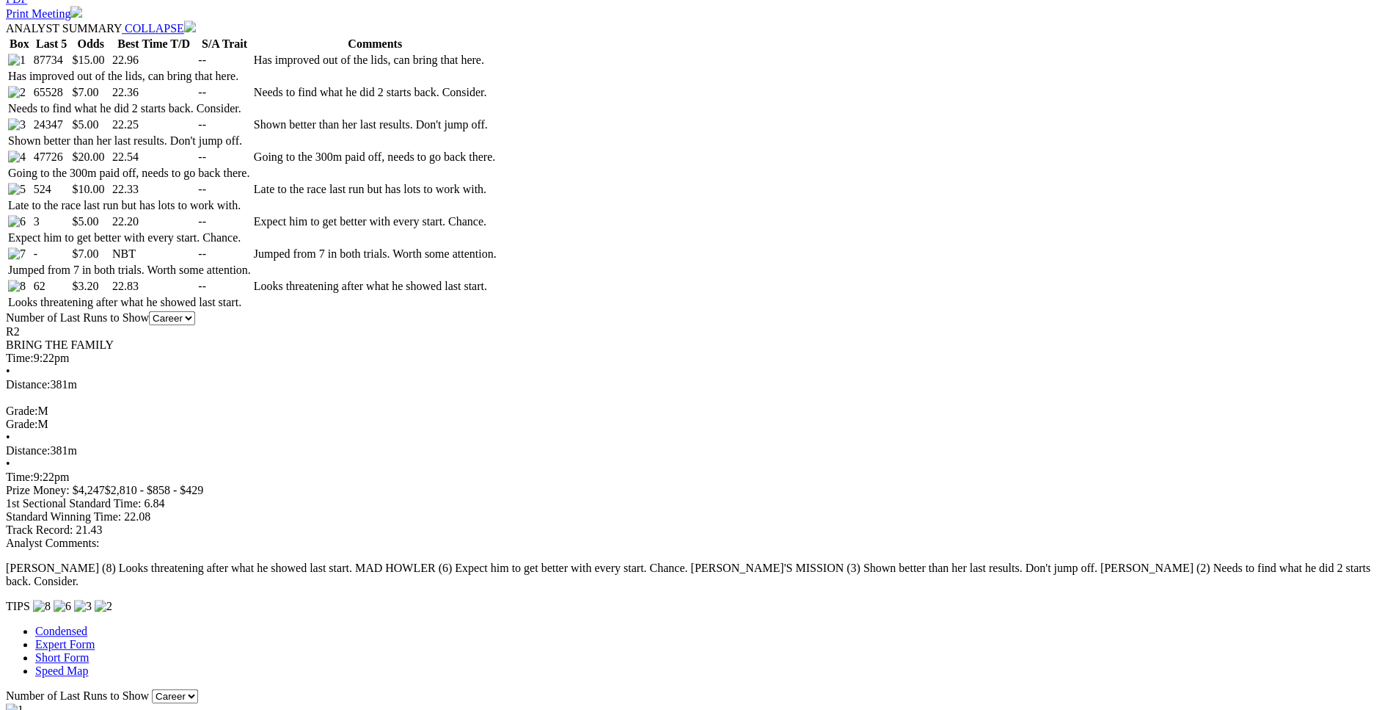
scroll to position [823, 0]
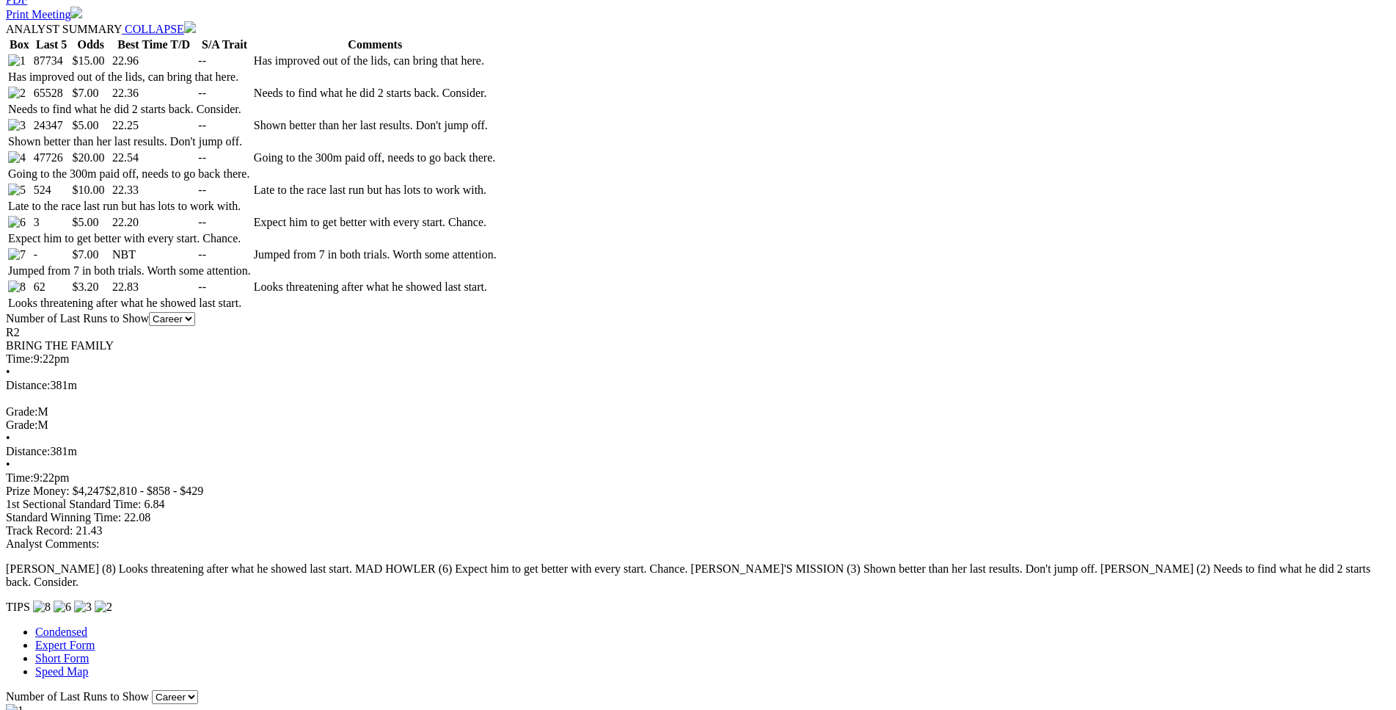
drag, startPoint x: 316, startPoint y: 349, endPoint x: 823, endPoint y: 345, distance: 507.8
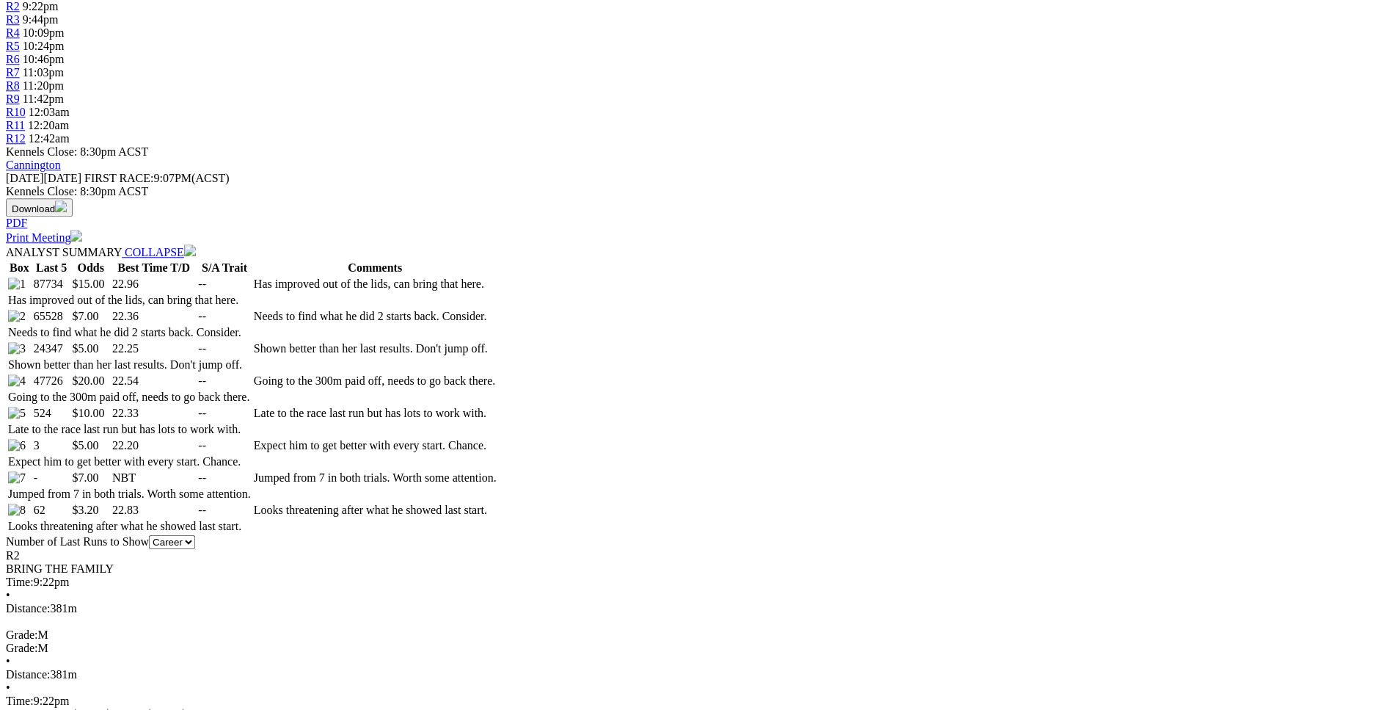
scroll to position [599, 0]
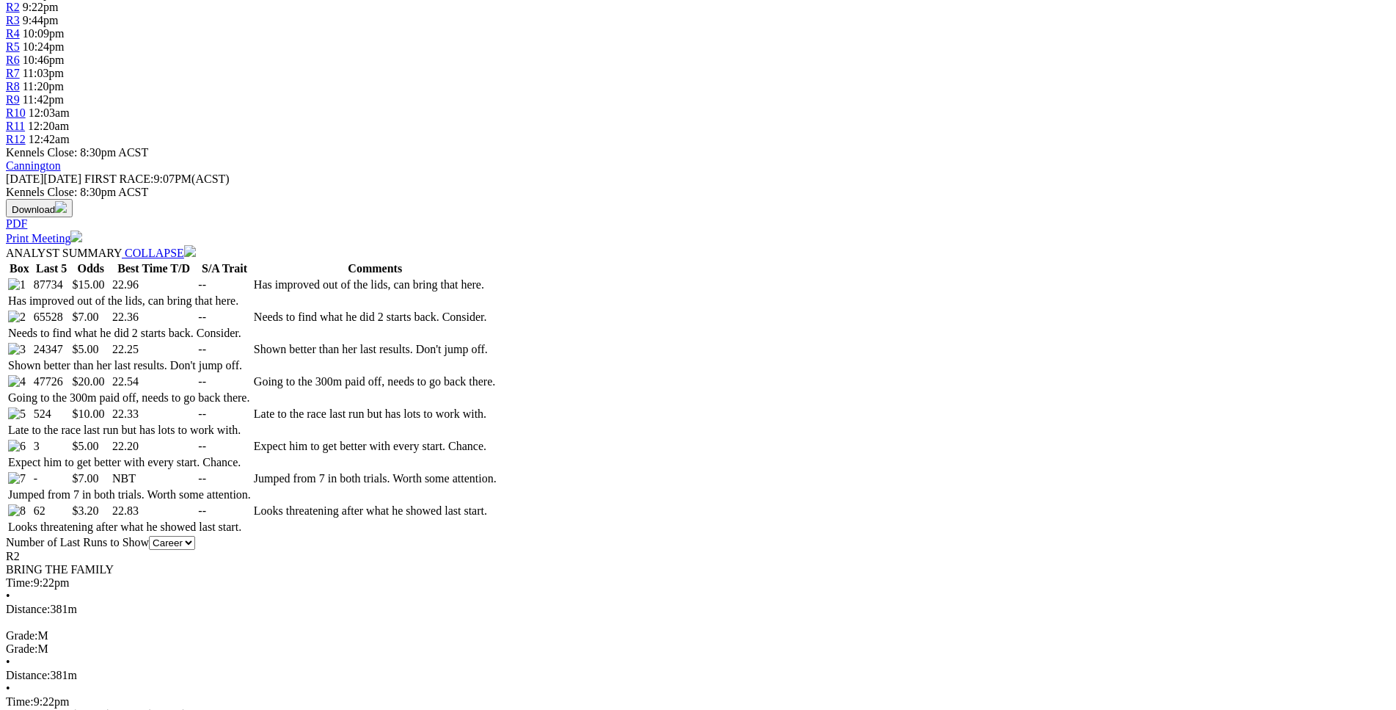
drag, startPoint x: 710, startPoint y: 313, endPoint x: 815, endPoint y: 325, distance: 106.3
drag, startPoint x: 802, startPoint y: 321, endPoint x: 847, endPoint y: 321, distance: 44.8
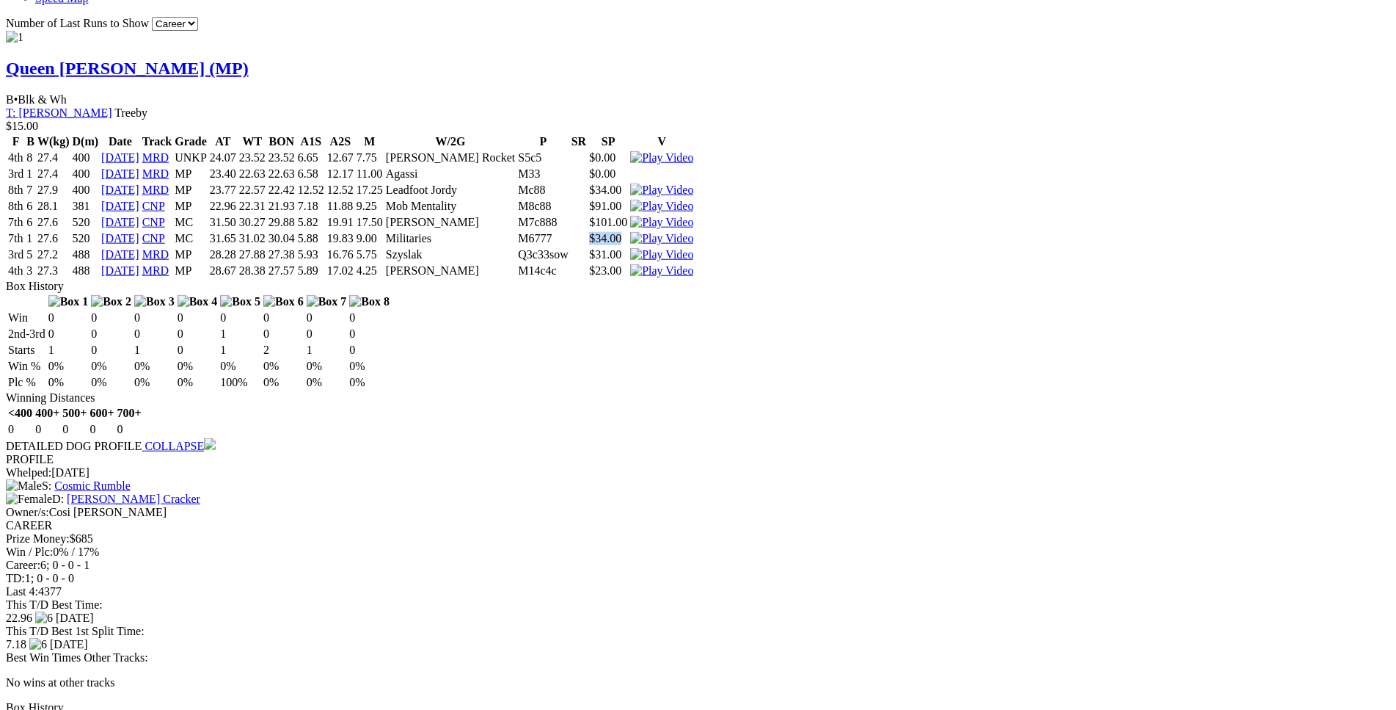
scroll to position [1497, 0]
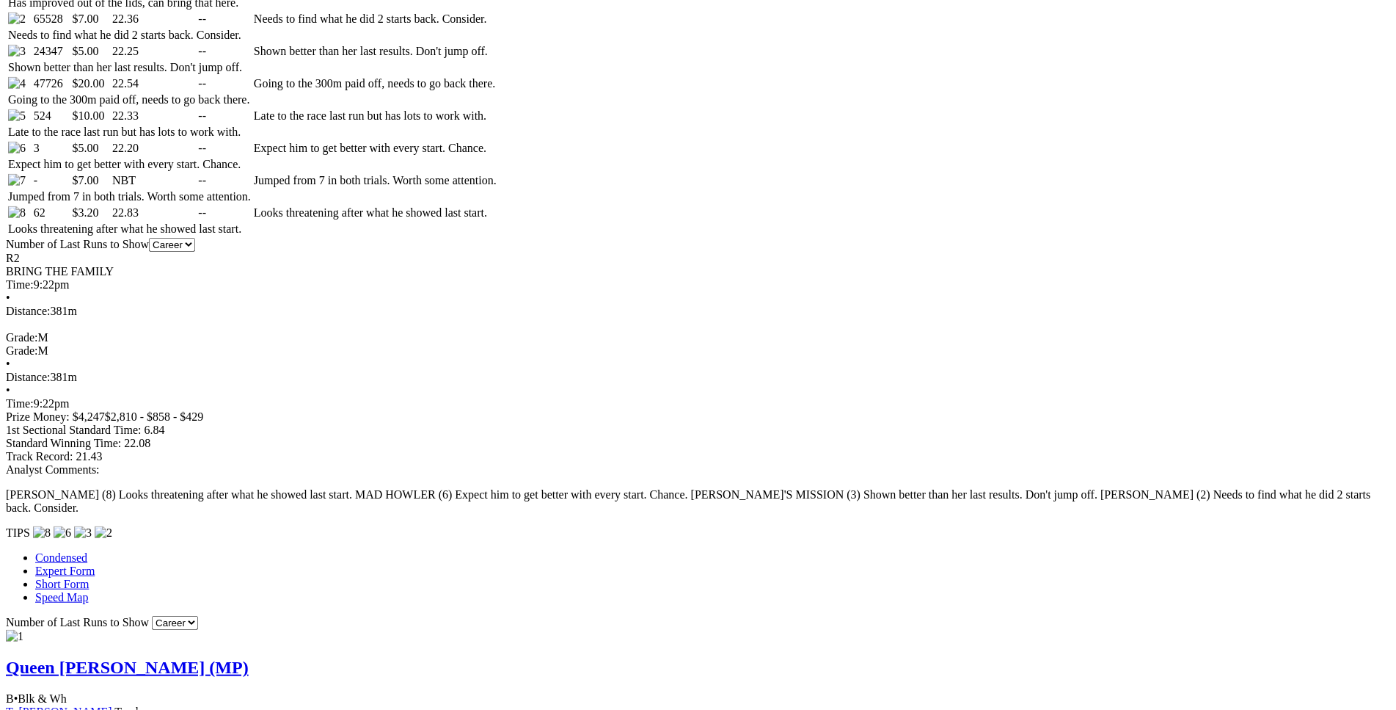
scroll to position [898, 0]
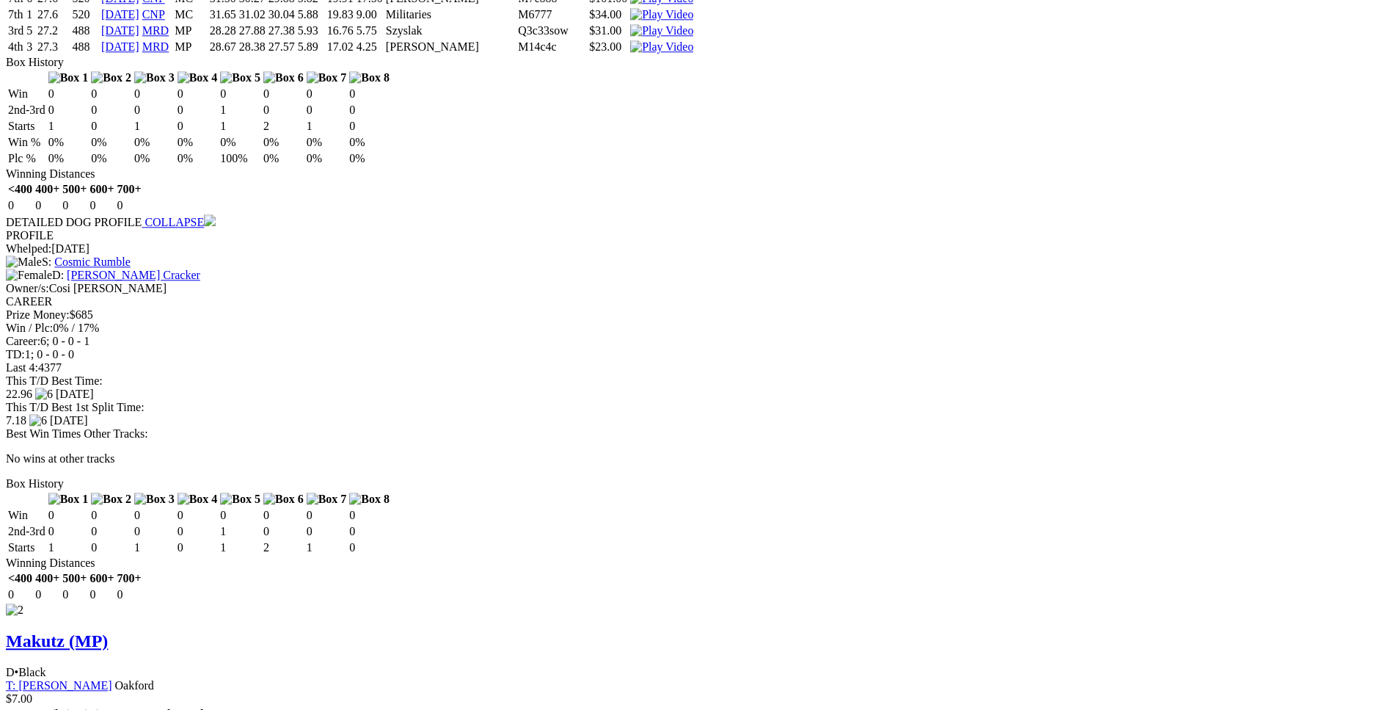
scroll to position [1721, 0]
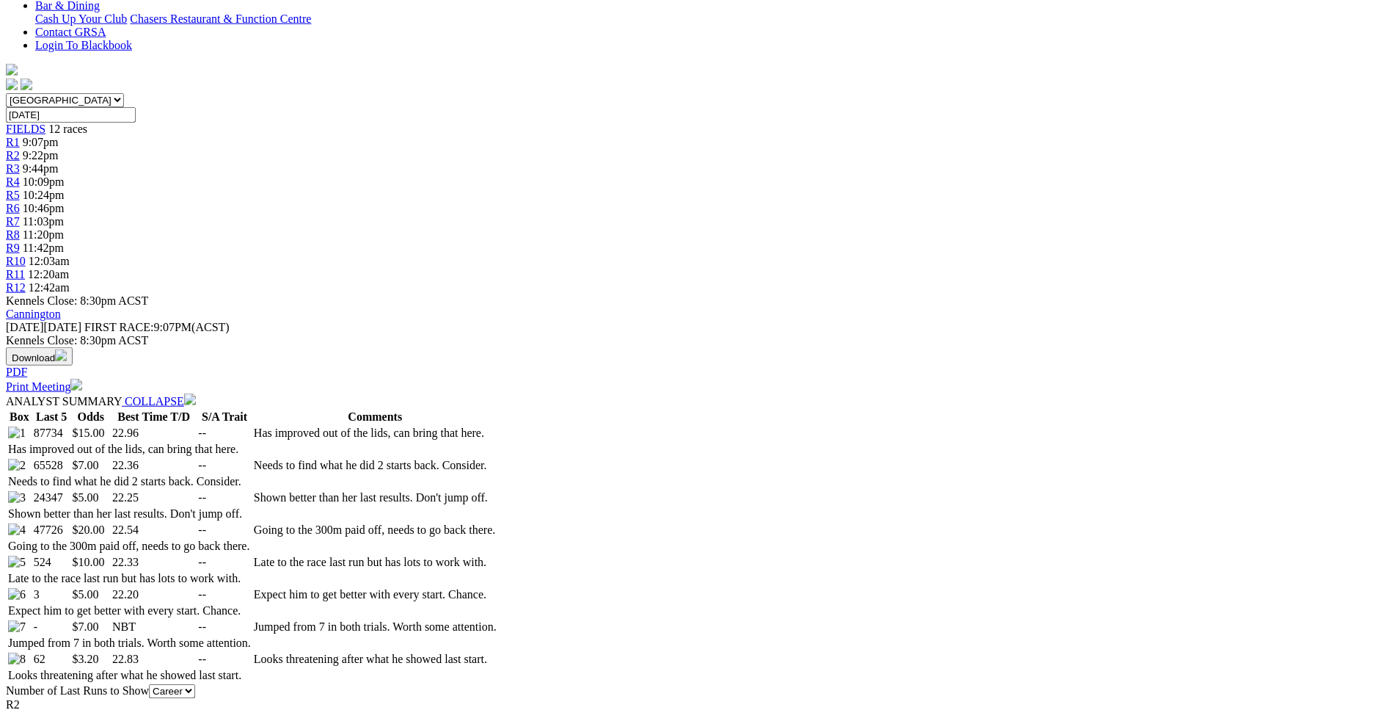
scroll to position [448, 0]
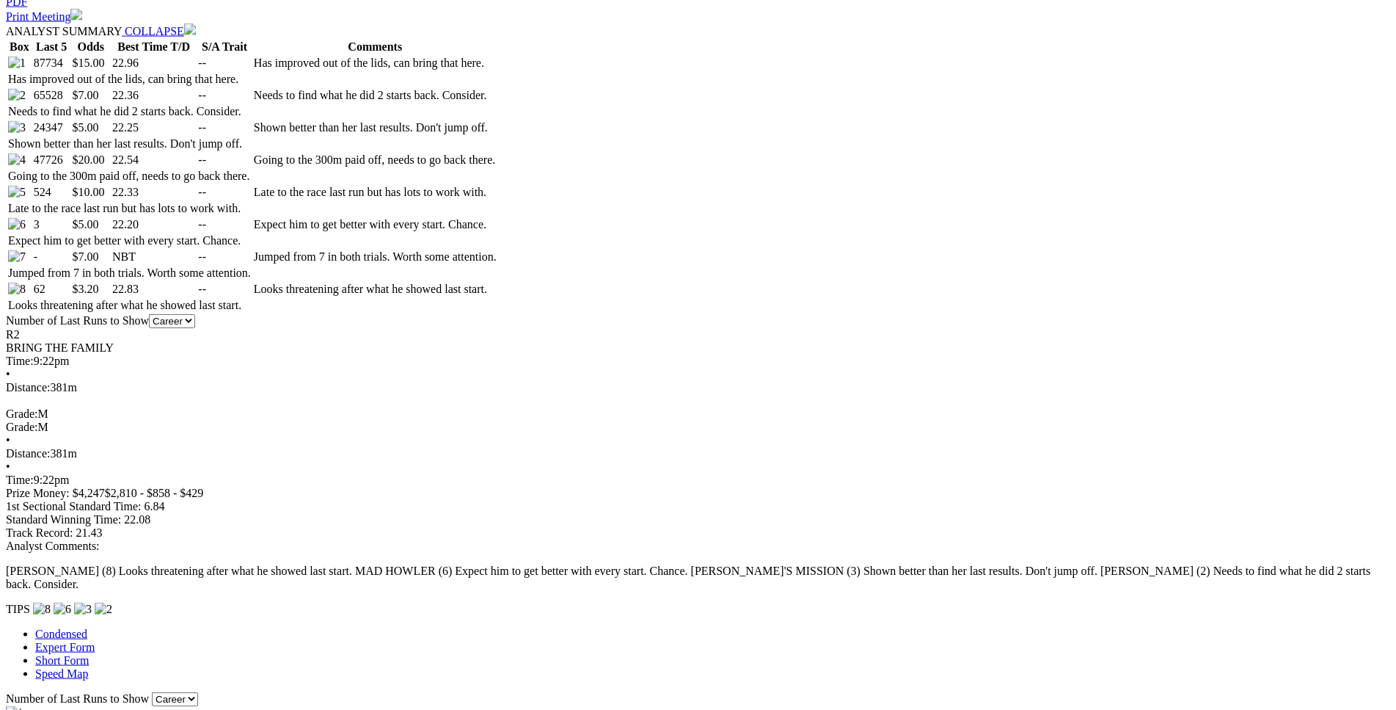
scroll to position [822, 0]
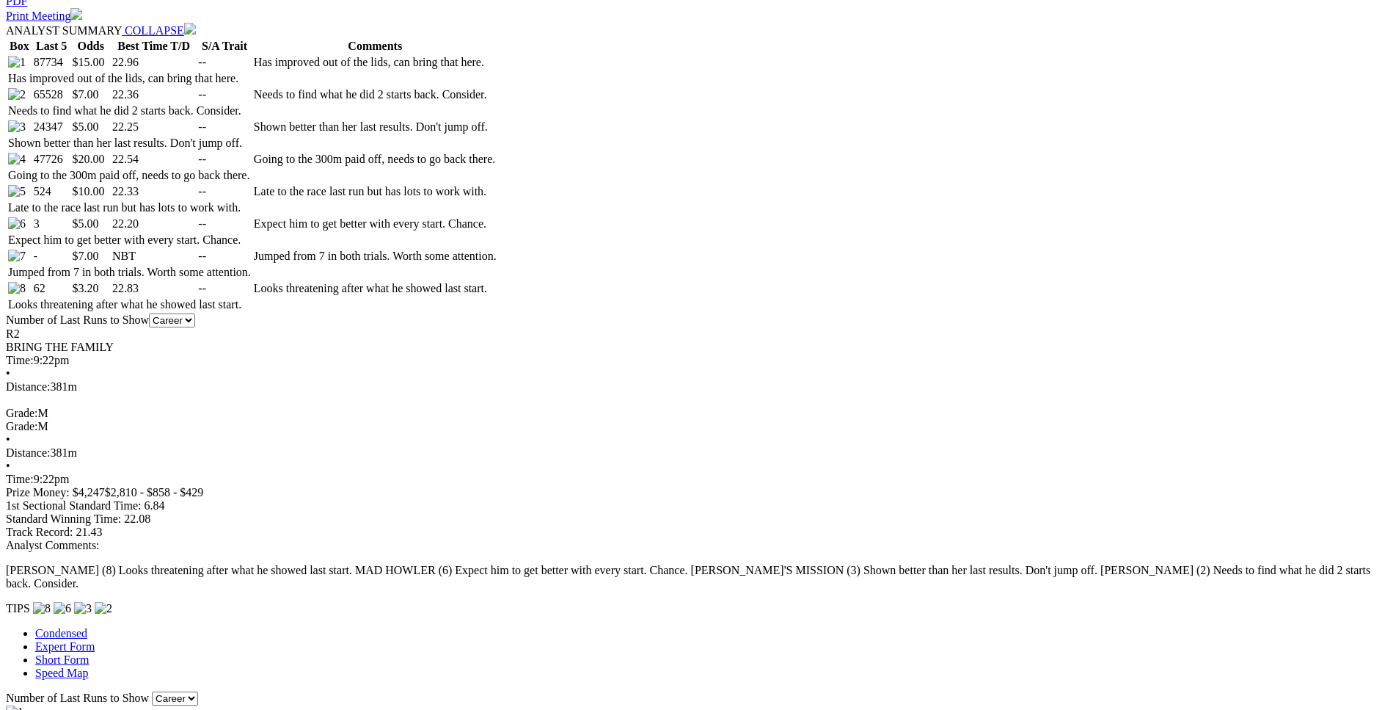
drag, startPoint x: 322, startPoint y: 373, endPoint x: 853, endPoint y: 376, distance: 531.3
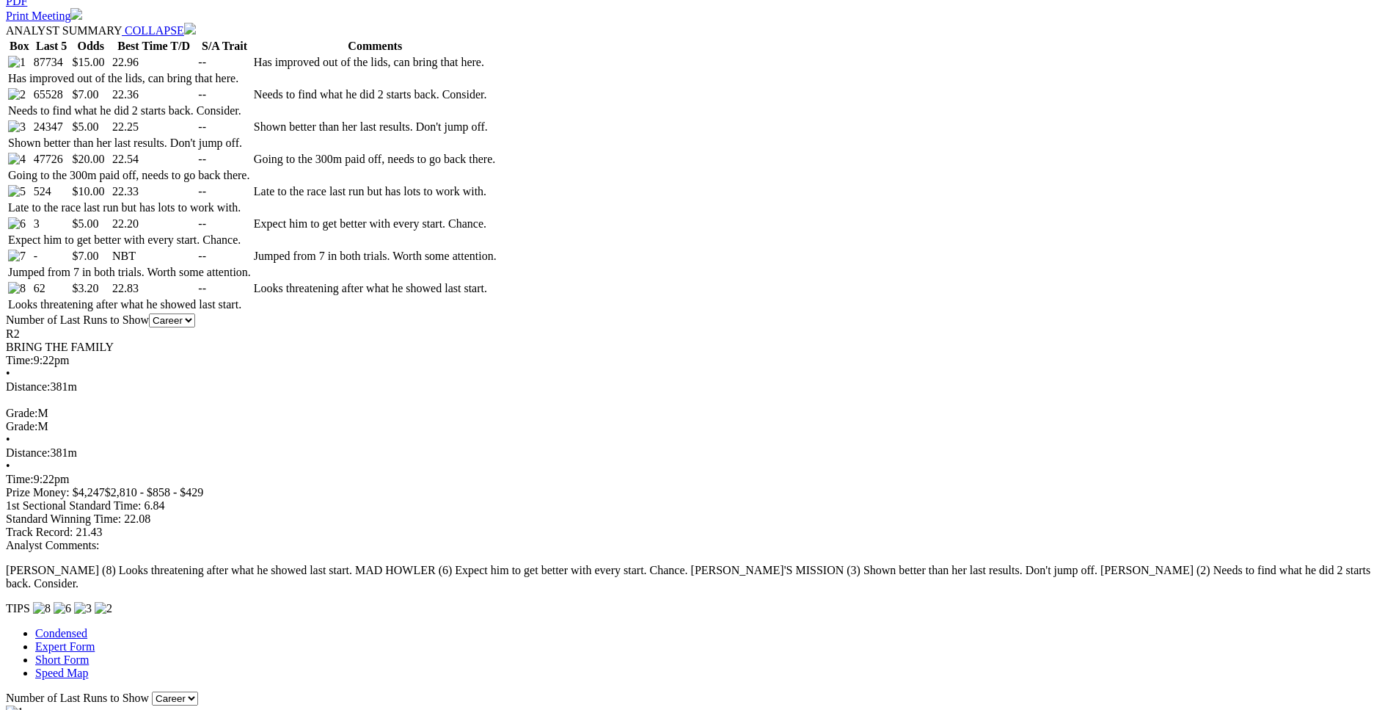
drag, startPoint x: 317, startPoint y: 346, endPoint x: 842, endPoint y: 348, distance: 524.6
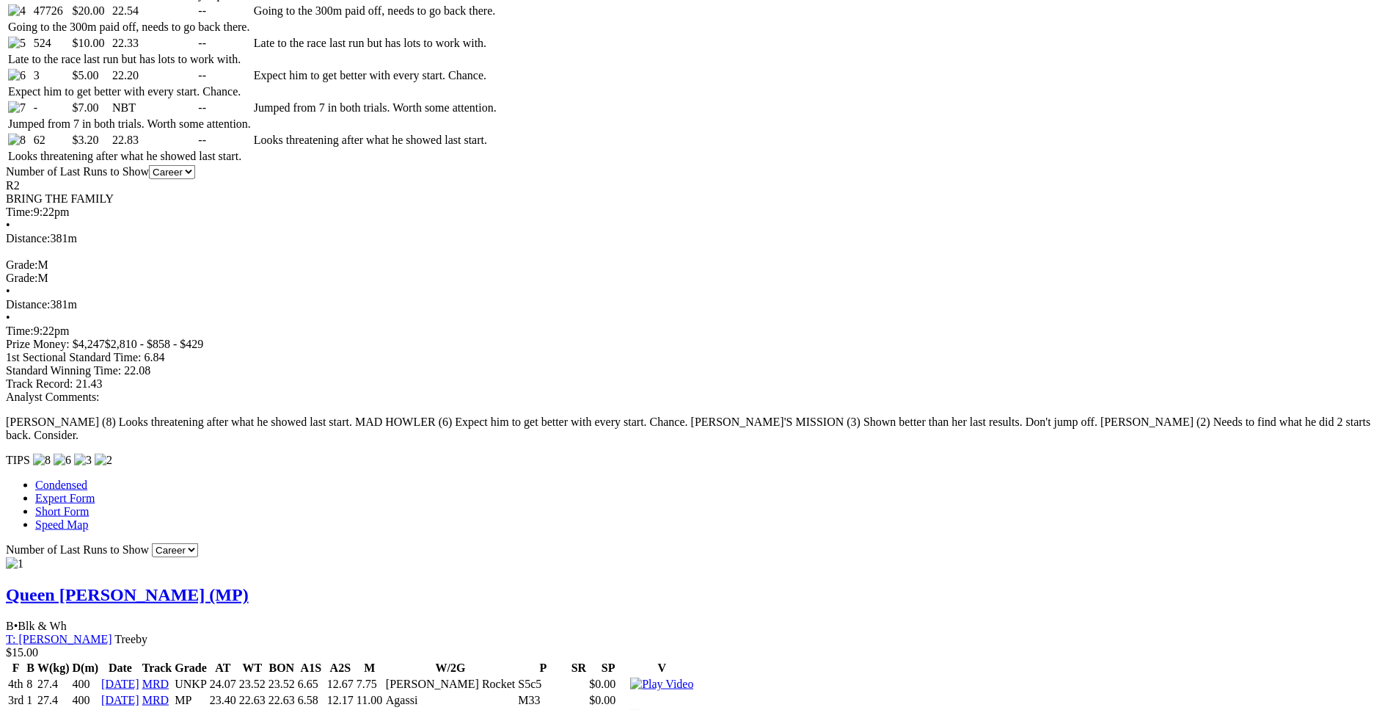
scroll to position [972, 0]
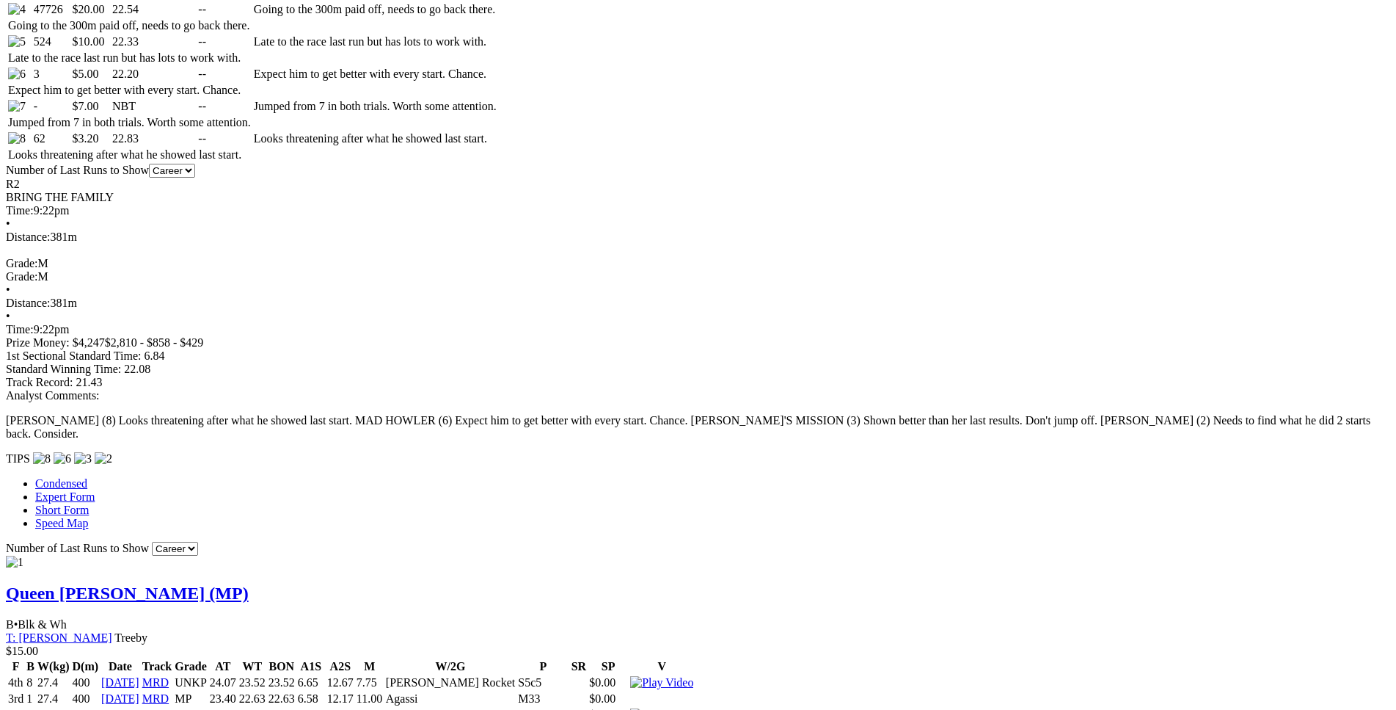
drag, startPoint x: 390, startPoint y: 485, endPoint x: 872, endPoint y: 478, distance: 482.1
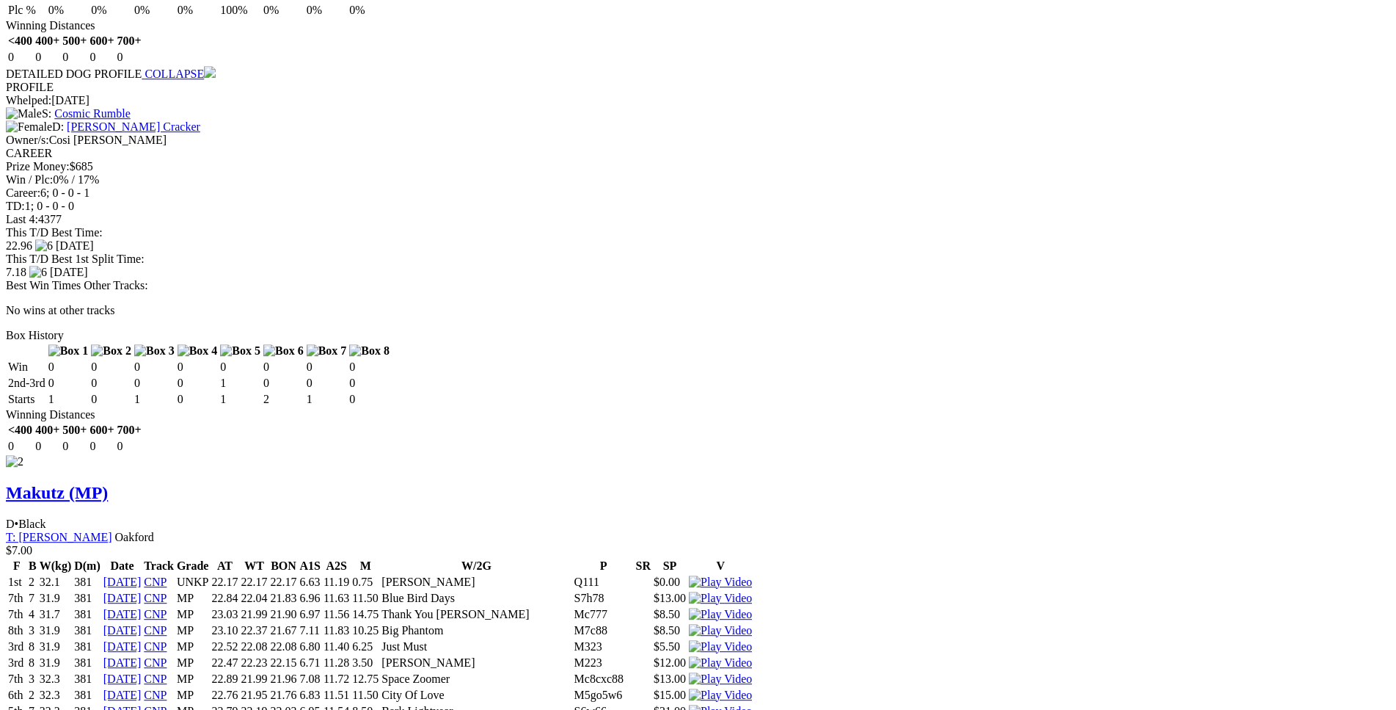
scroll to position [1870, 0]
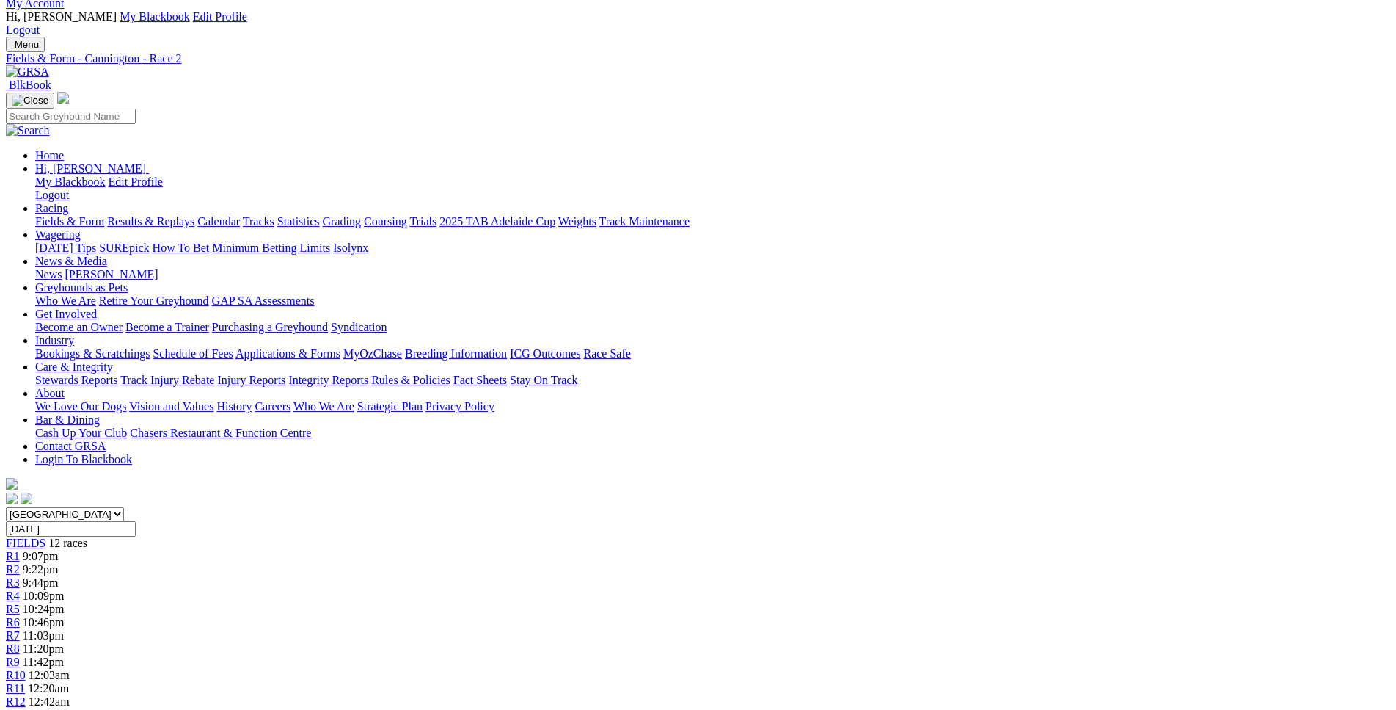
scroll to position [0, 0]
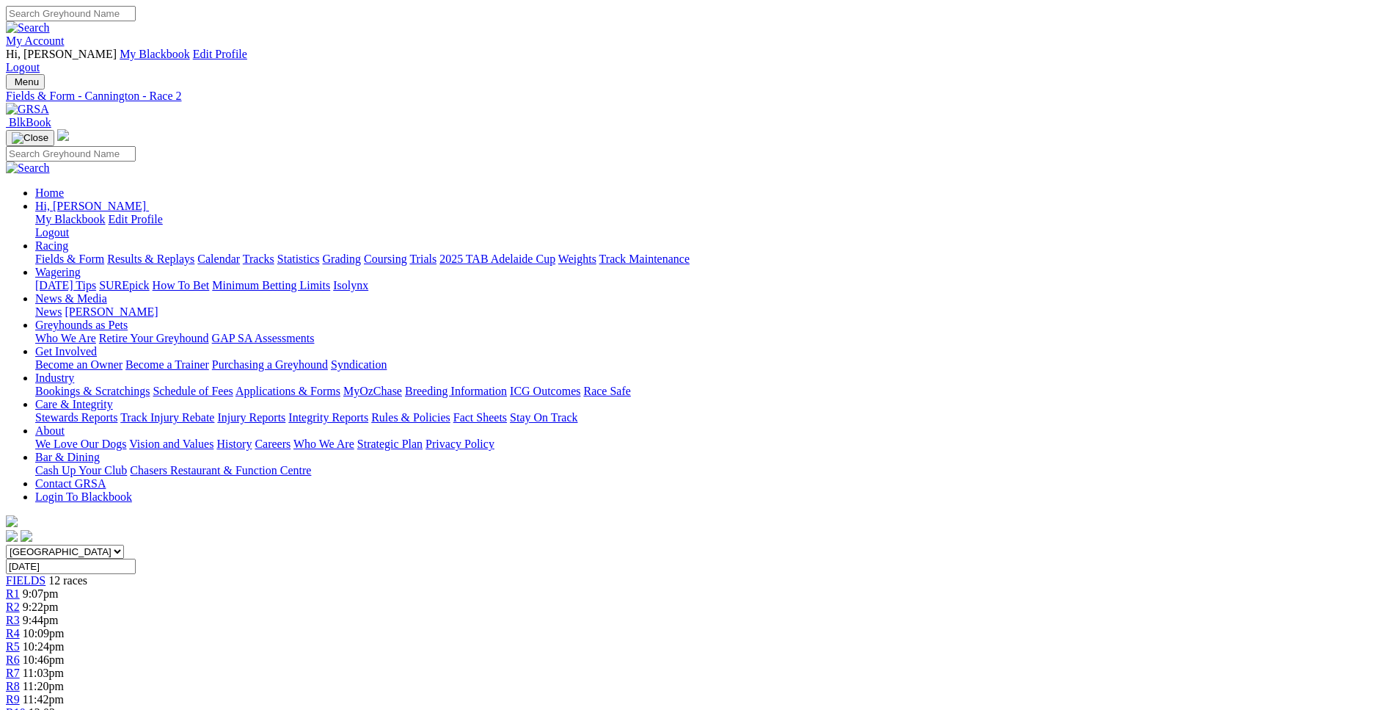
click at [20, 613] on link "R3" at bounding box center [13, 619] width 14 height 12
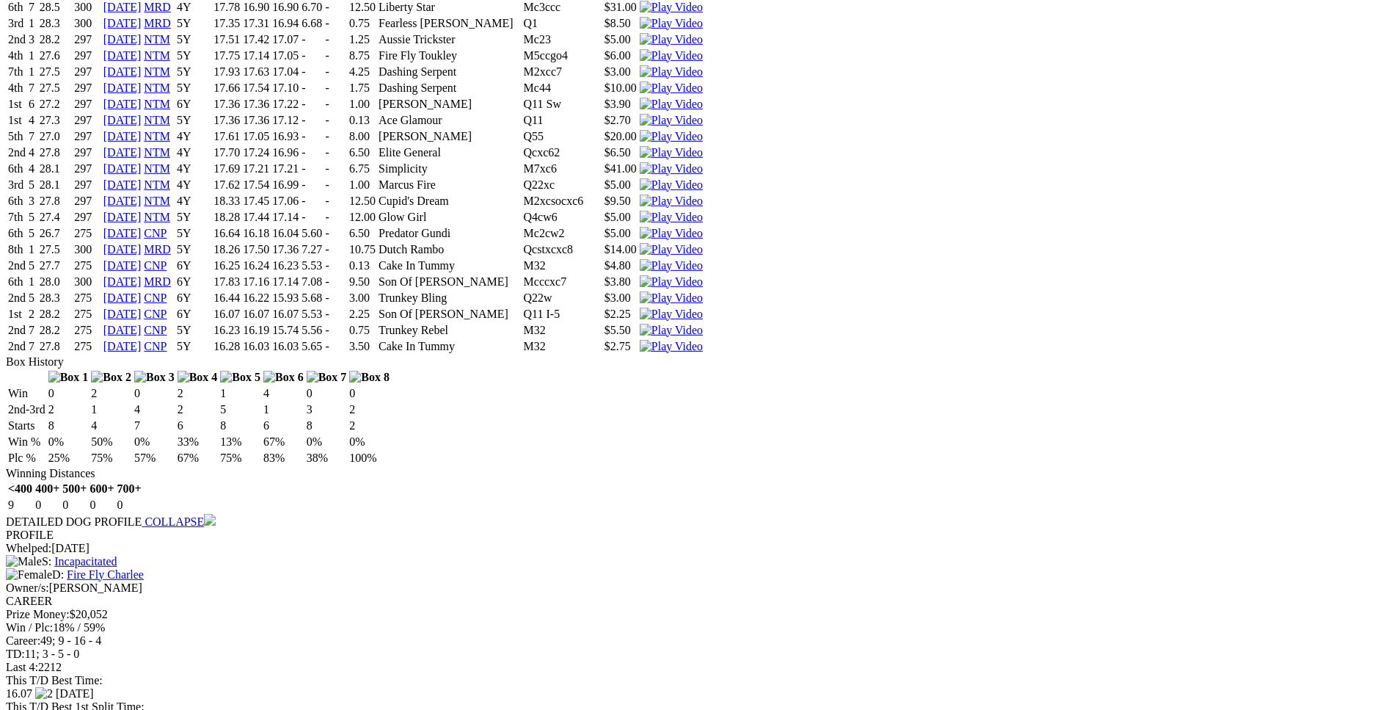
scroll to position [4180, 0]
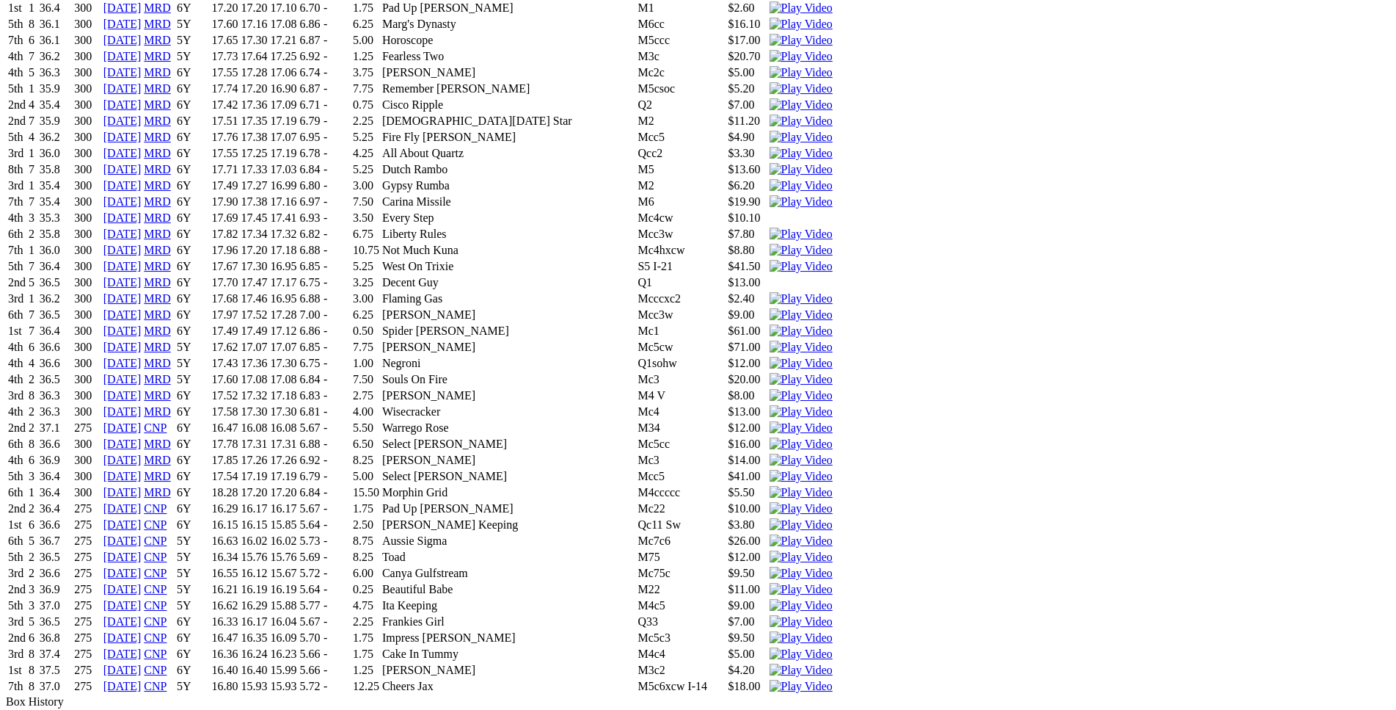
scroll to position [2385, 0]
